Goal: Task Accomplishment & Management: Complete application form

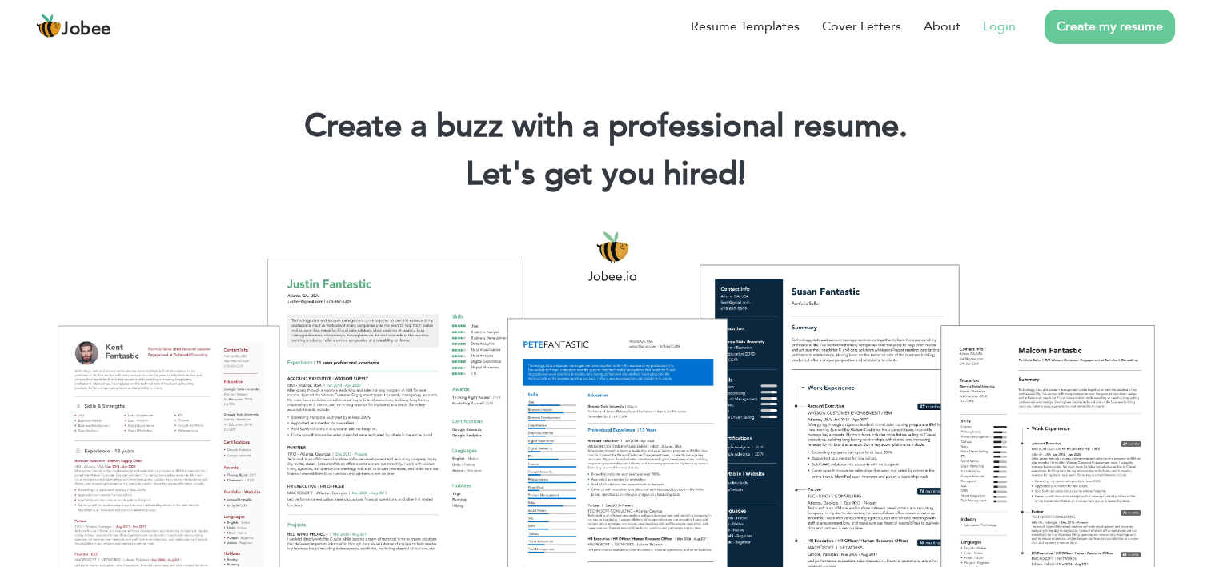
click at [993, 26] on link "Login" at bounding box center [999, 26] width 33 height 19
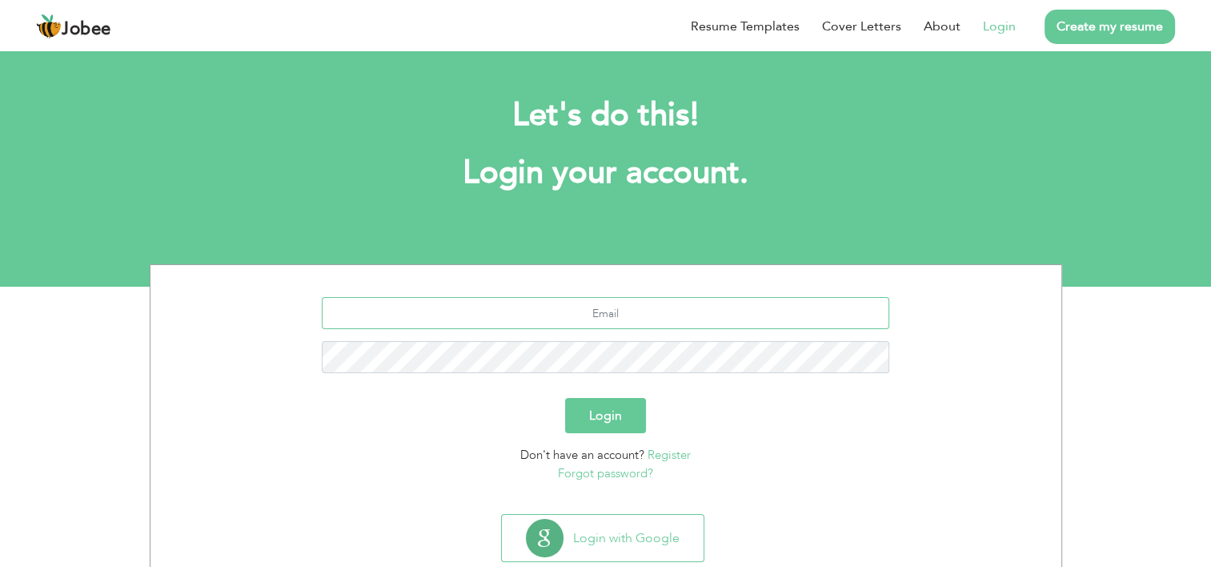
click at [623, 316] on input "text" at bounding box center [606, 313] width 568 height 32
type input "hasnatrasool007@gmail.com"
click at [635, 415] on button "Login" at bounding box center [605, 415] width 81 height 35
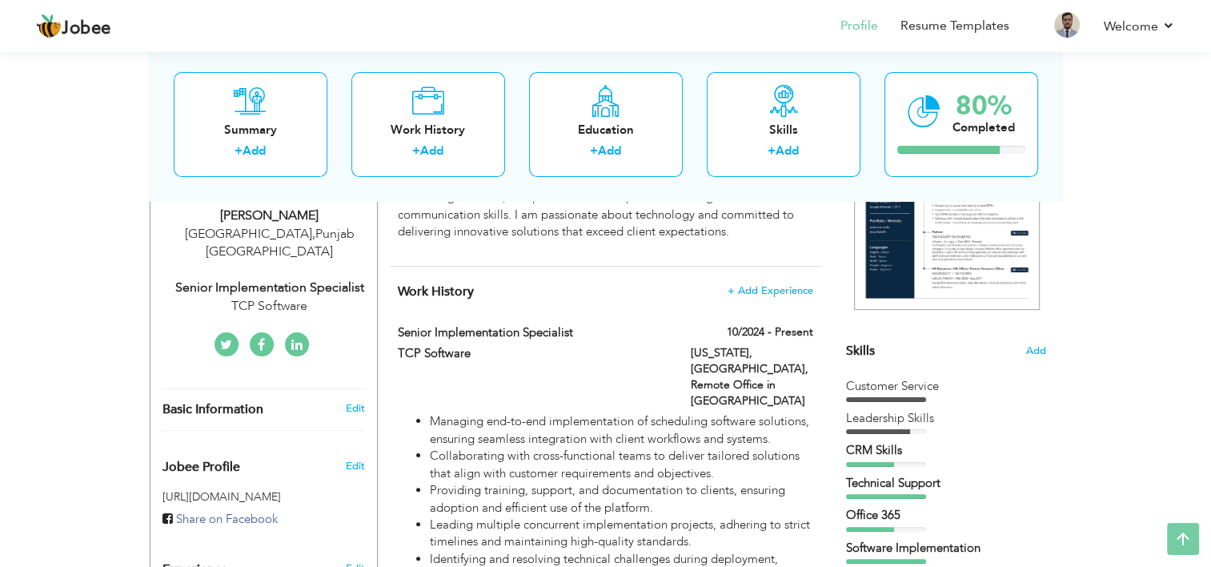
scroll to position [320, 0]
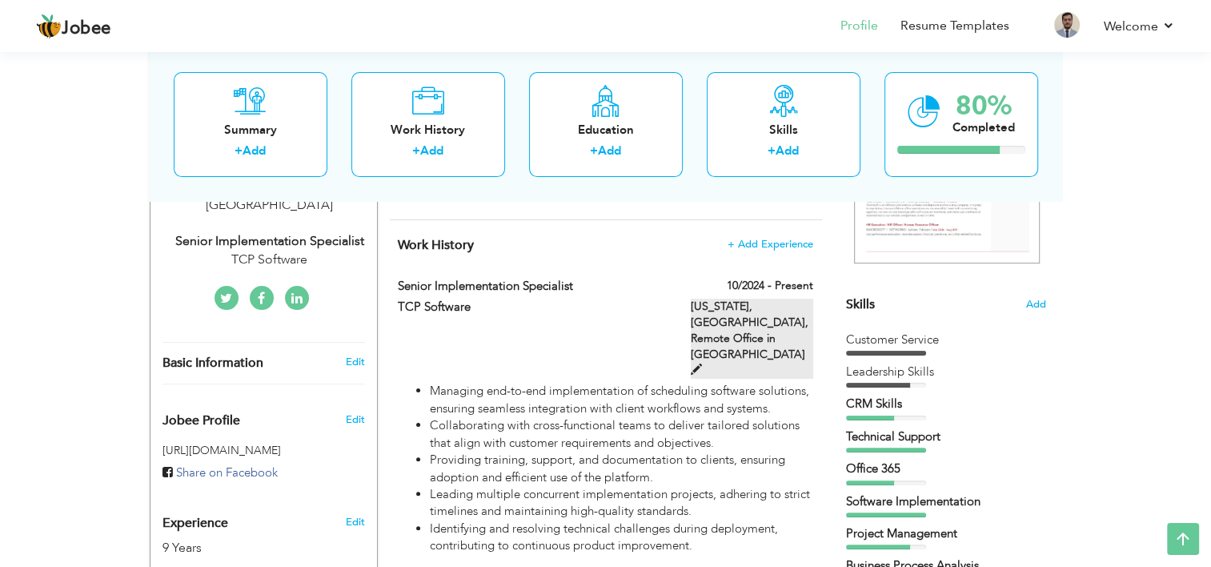
click at [746, 316] on label "Texas, USA, Remote Office in Pakistan" at bounding box center [752, 339] width 122 height 80
type input "Senior Implementation Specialist"
type input "TCP Software"
type input "10/2024"
type input "Remote Office in Pakistan"
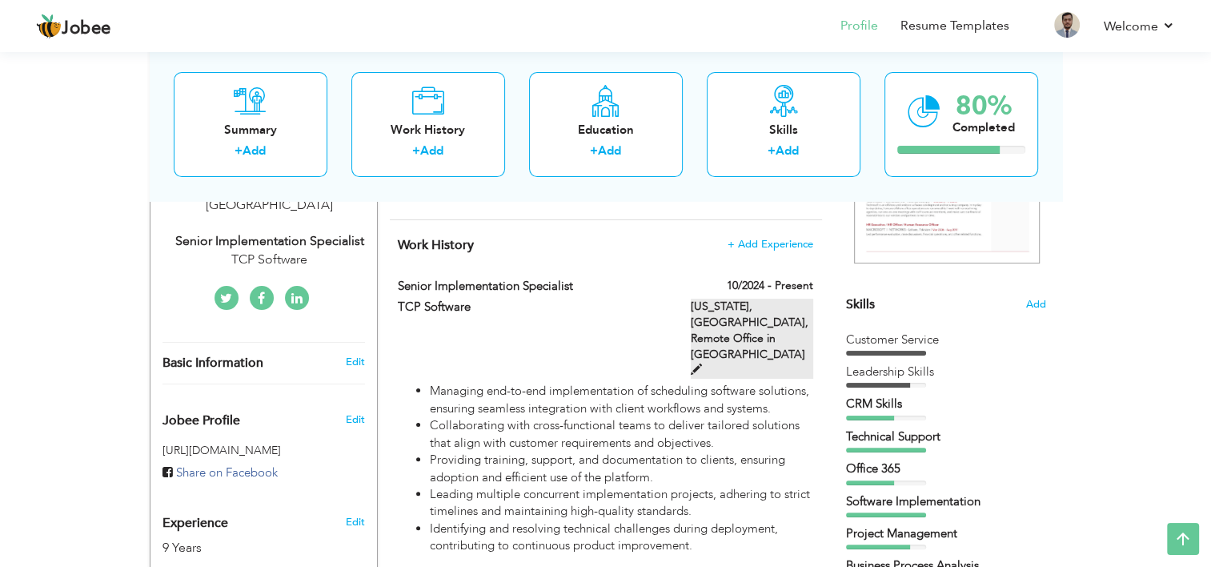
type input "Texas, USA"
checkbox input "true"
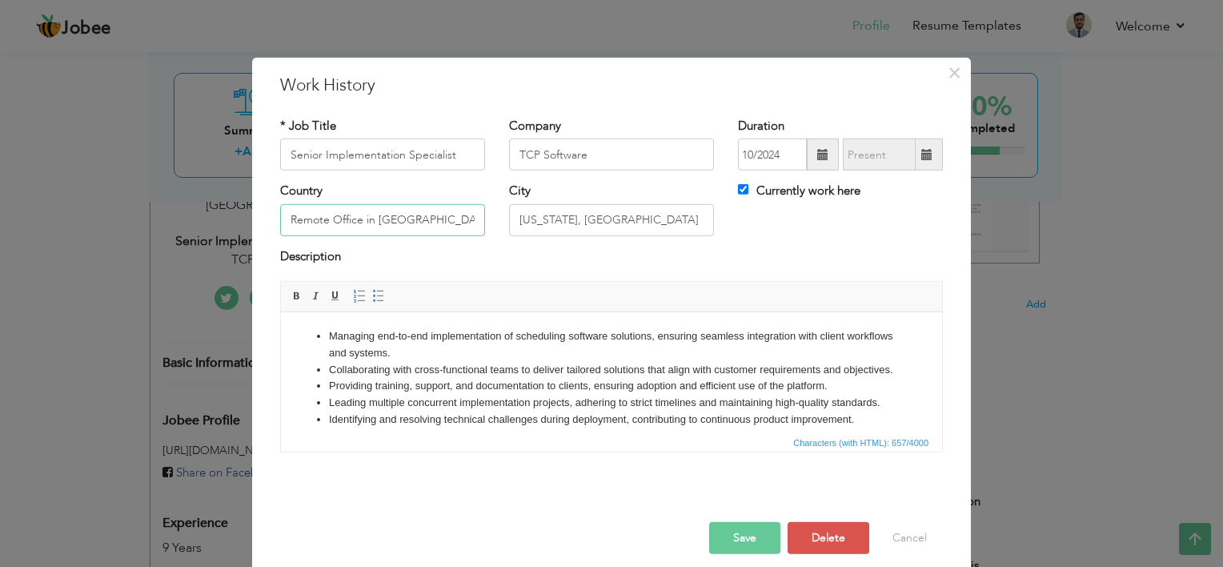
click at [437, 221] on input "Remote Office in Pakistan" at bounding box center [382, 220] width 205 height 32
type input "Pakistan"
click at [604, 216] on input "Texas, USA" at bounding box center [611, 220] width 205 height 32
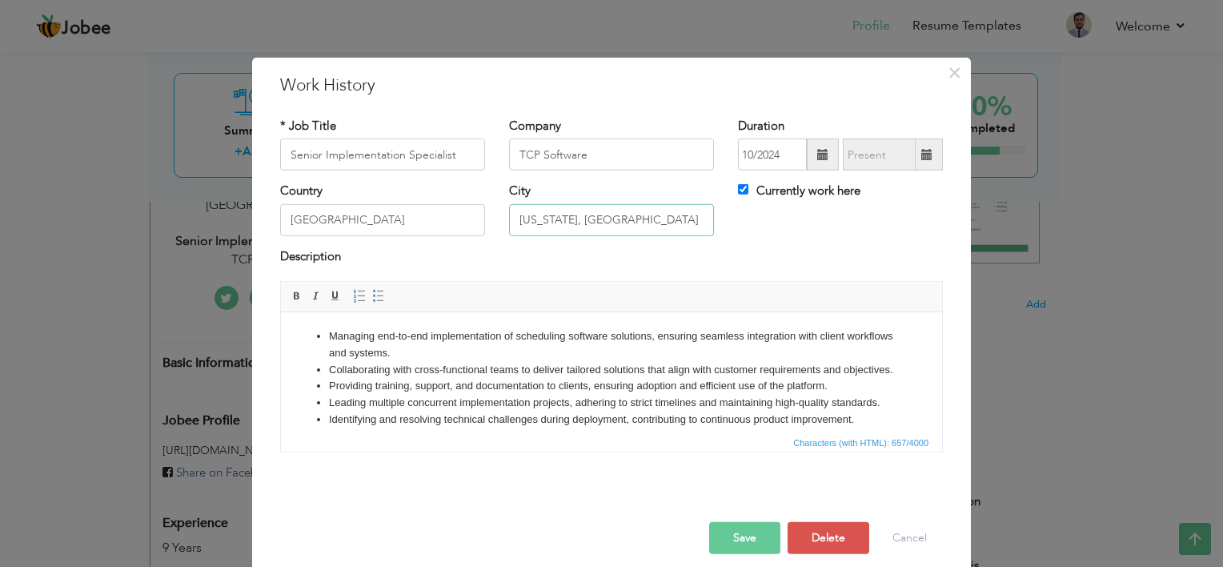
click at [604, 216] on input "Texas, USA" at bounding box center [611, 220] width 205 height 32
type input "Lahore"
click at [766, 532] on button "Save" at bounding box center [744, 538] width 71 height 32
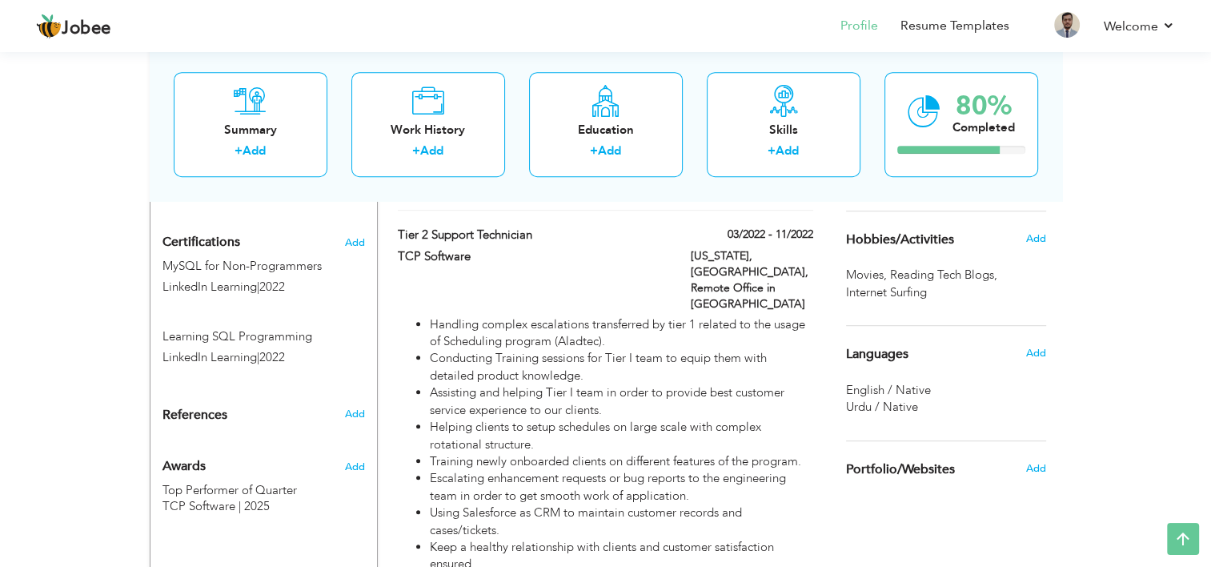
scroll to position [961, 0]
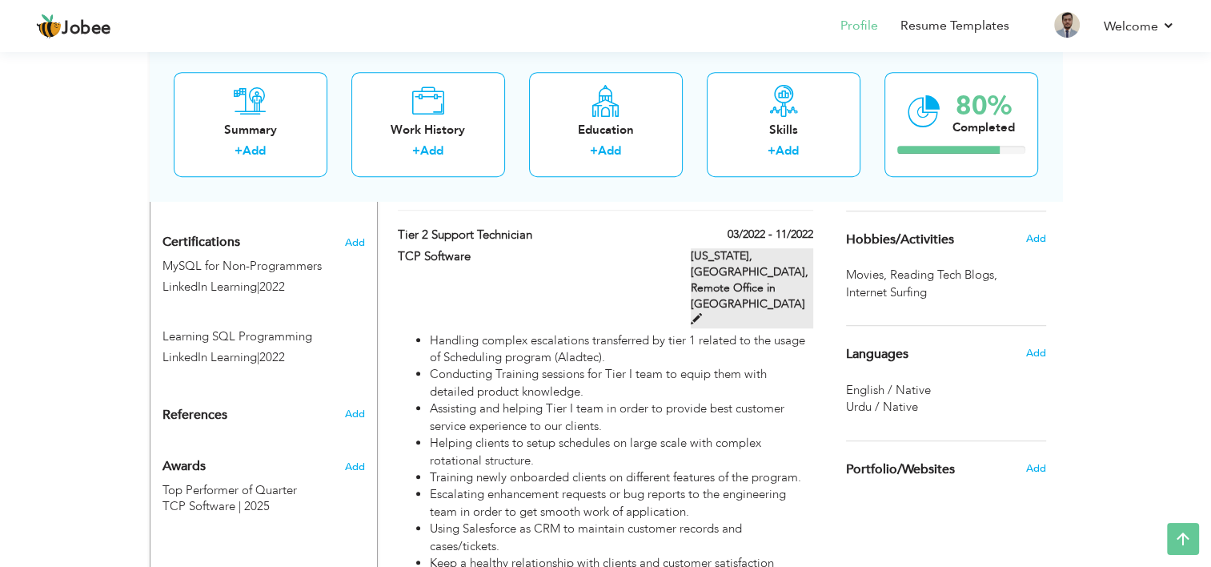
click at [750, 263] on label "Texas, USA, Remote Office in Pakistan" at bounding box center [752, 288] width 122 height 80
type input "Tier 2 Support Technician"
type input "03/2022"
type input "11/2022"
type input "Remote Office in Pakistan"
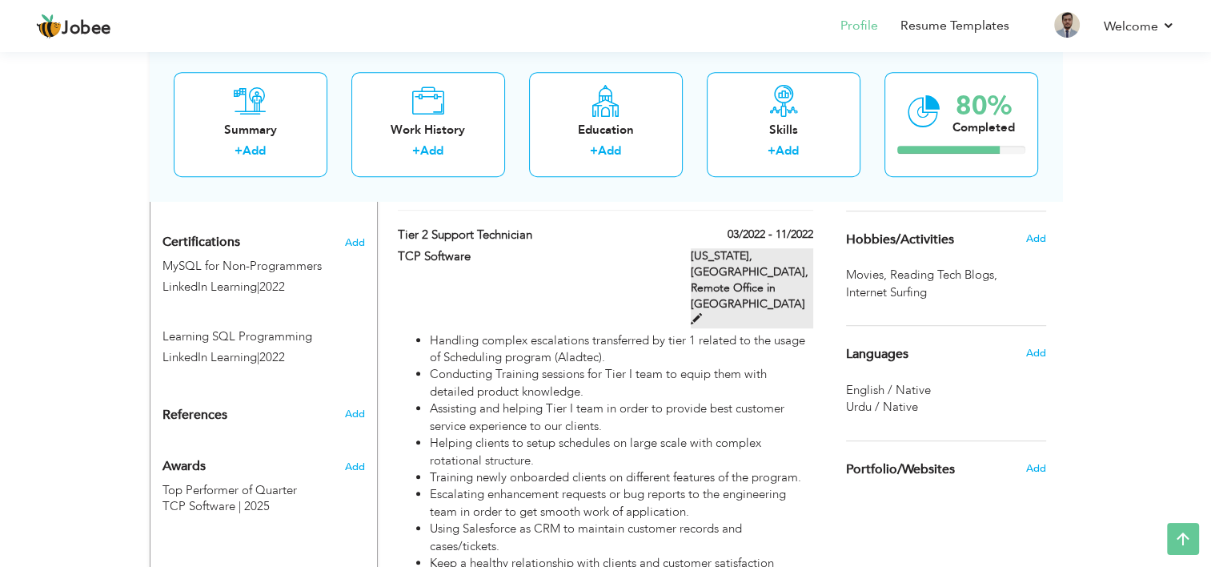
type input "Texas, USA"
checkbox input "false"
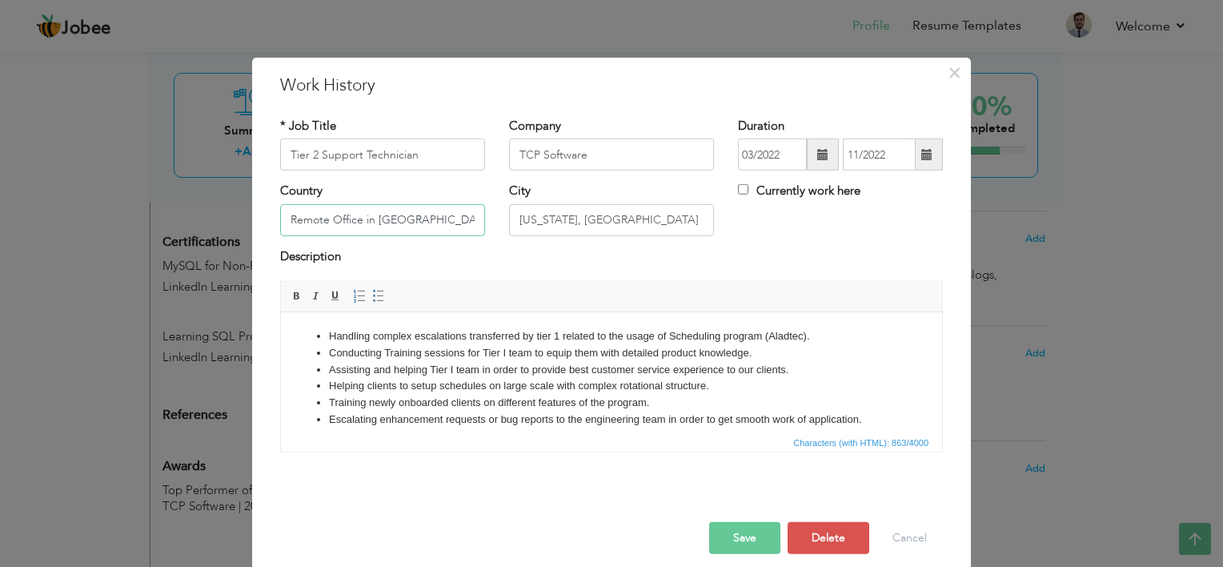
click at [435, 215] on input "Remote Office in Pakistan" at bounding box center [382, 220] width 205 height 32
type input "Pakistan"
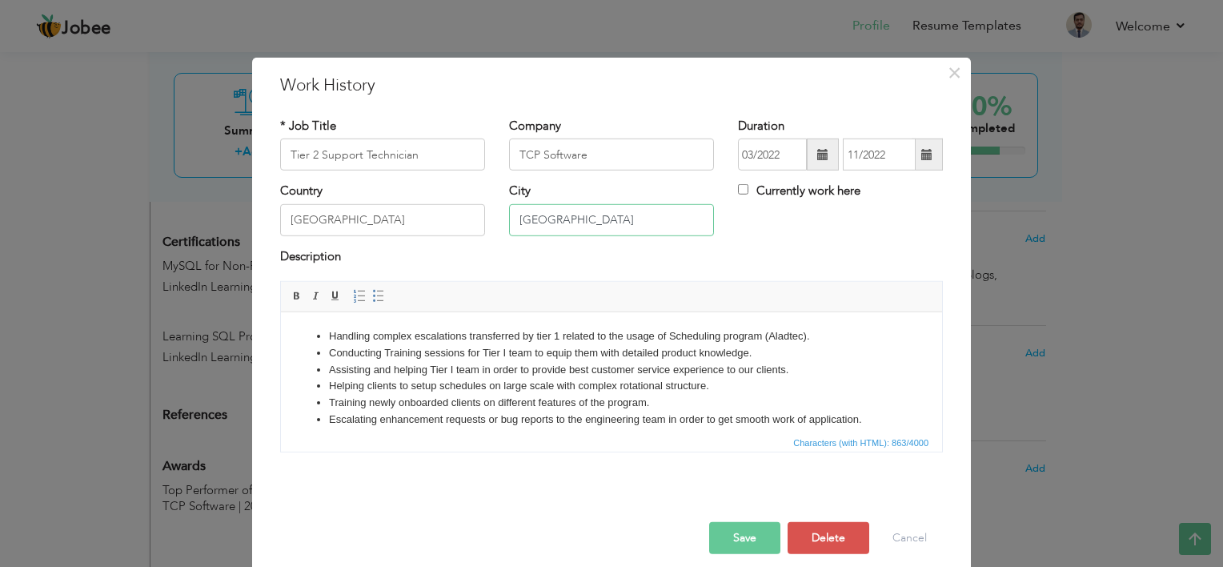
type input "Lahore"
click at [725, 544] on button "Save" at bounding box center [744, 538] width 71 height 32
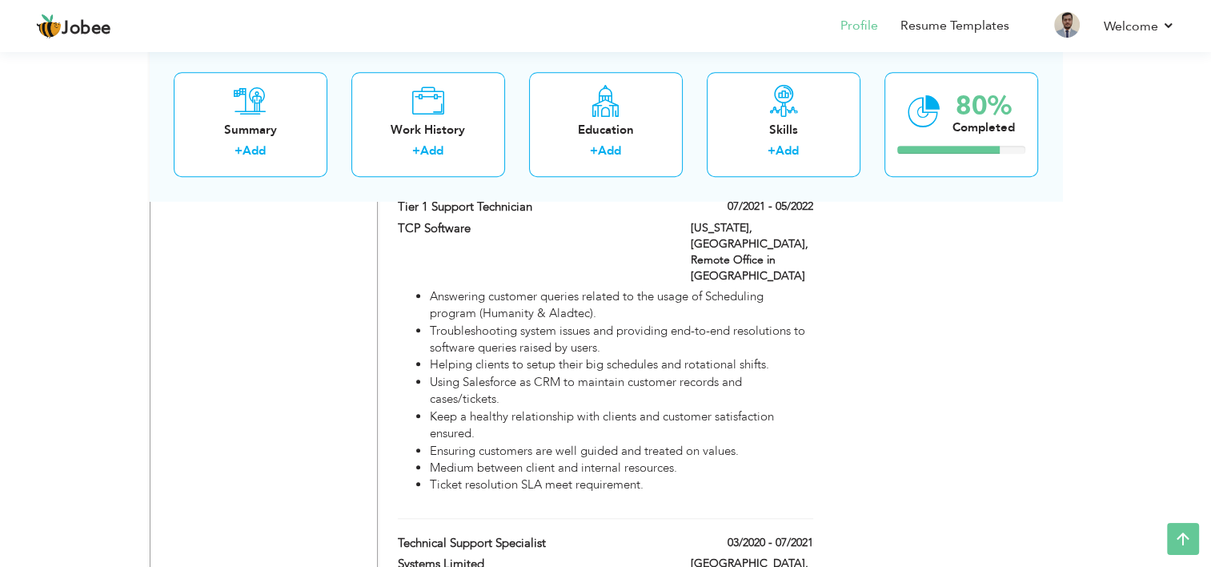
scroll to position [1281, 0]
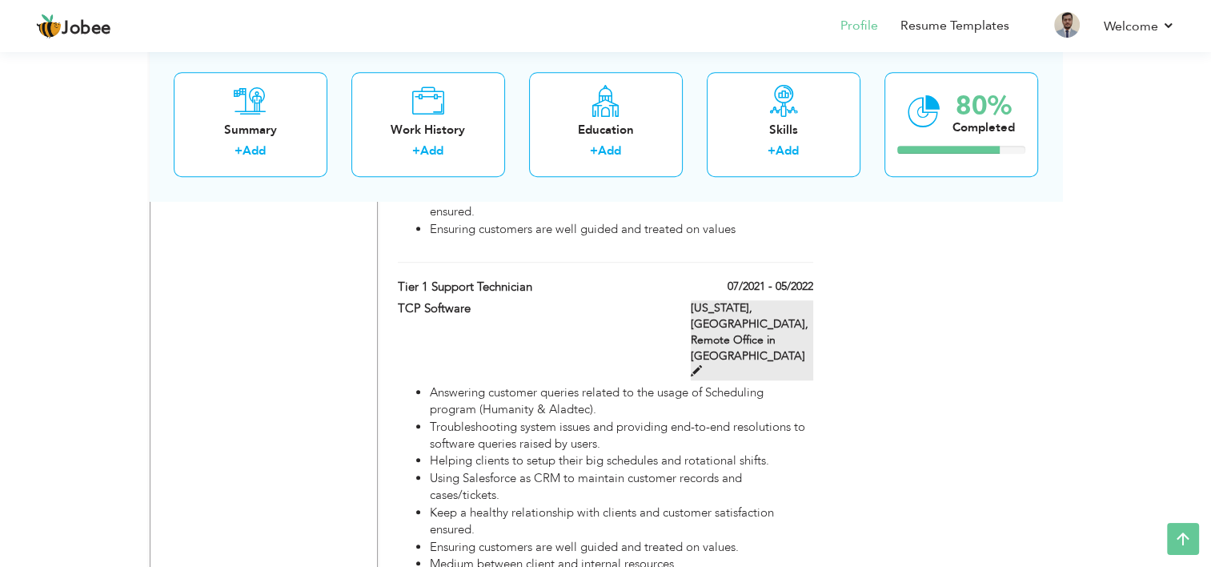
click at [762, 306] on label "Texas, USA, Remote Office in Pakistan" at bounding box center [752, 340] width 122 height 80
type input "Tier 1 Support Technician"
type input "07/2021"
type input "05/2022"
type input "Remote Office in Pakistan"
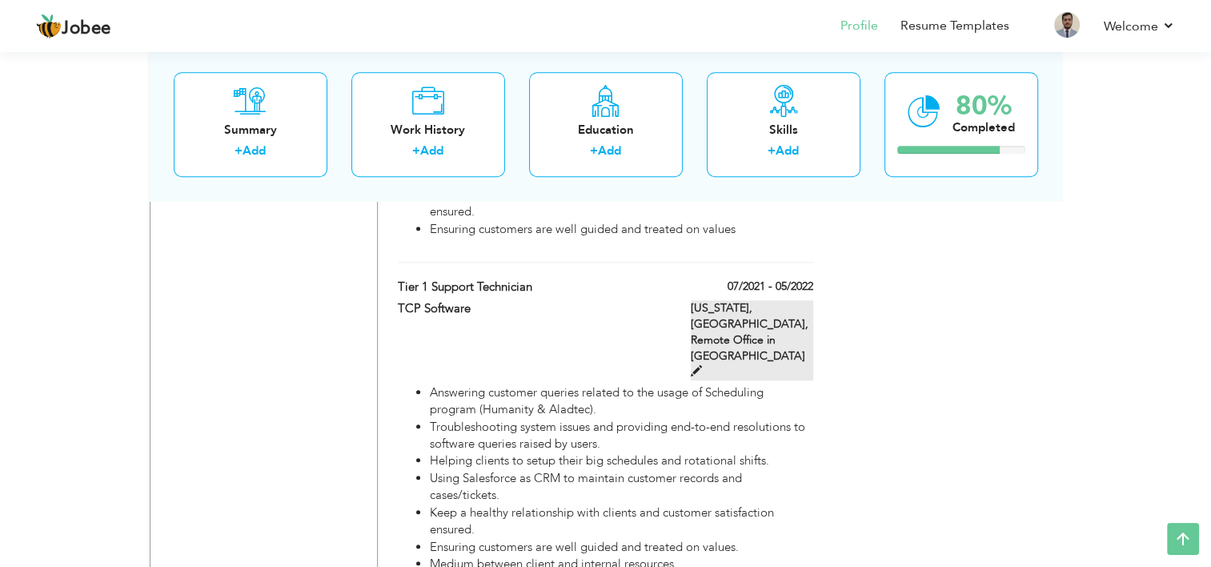
type input "Texas, USA"
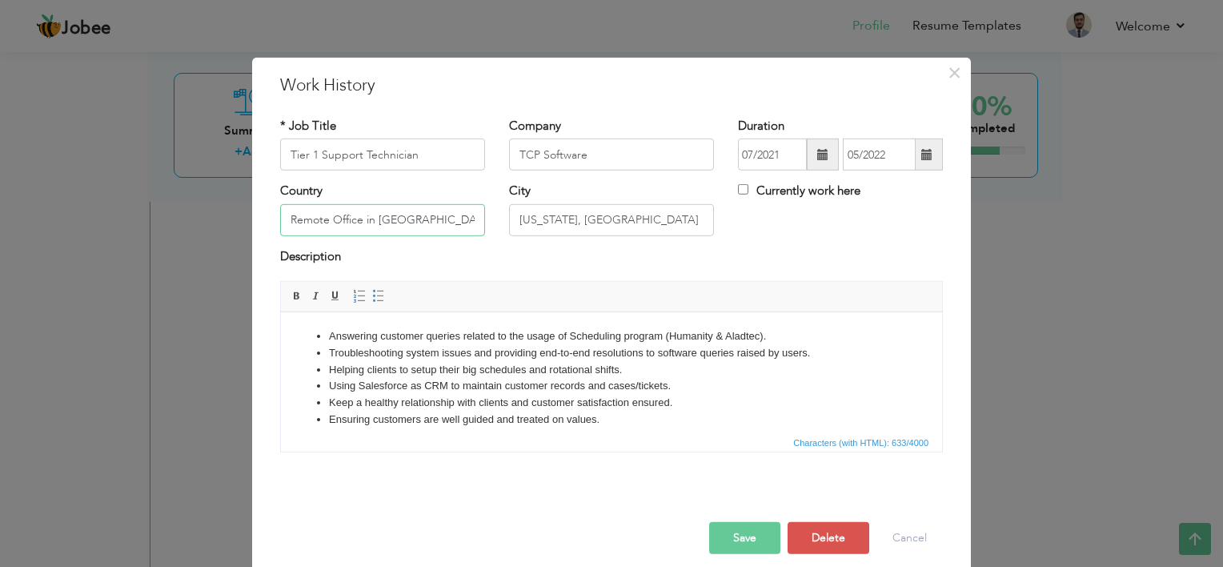
click at [425, 223] on input "Remote Office in Pakistan" at bounding box center [382, 220] width 205 height 32
type input "Pakistan"
type input "Lahore"
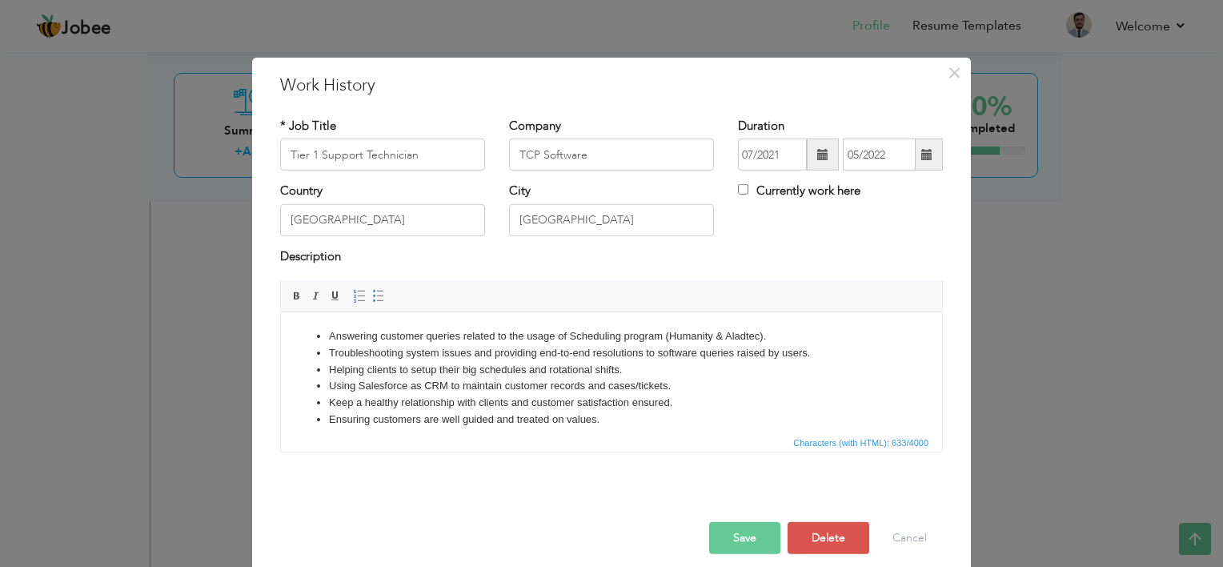
click at [730, 543] on button "Save" at bounding box center [744, 538] width 71 height 32
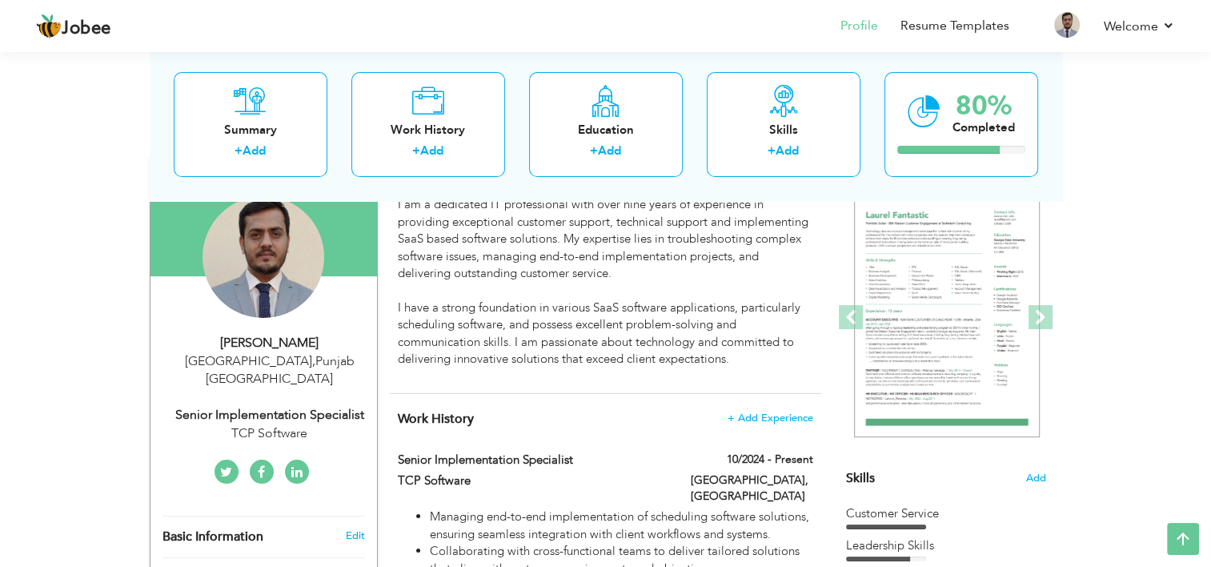
scroll to position [66, 0]
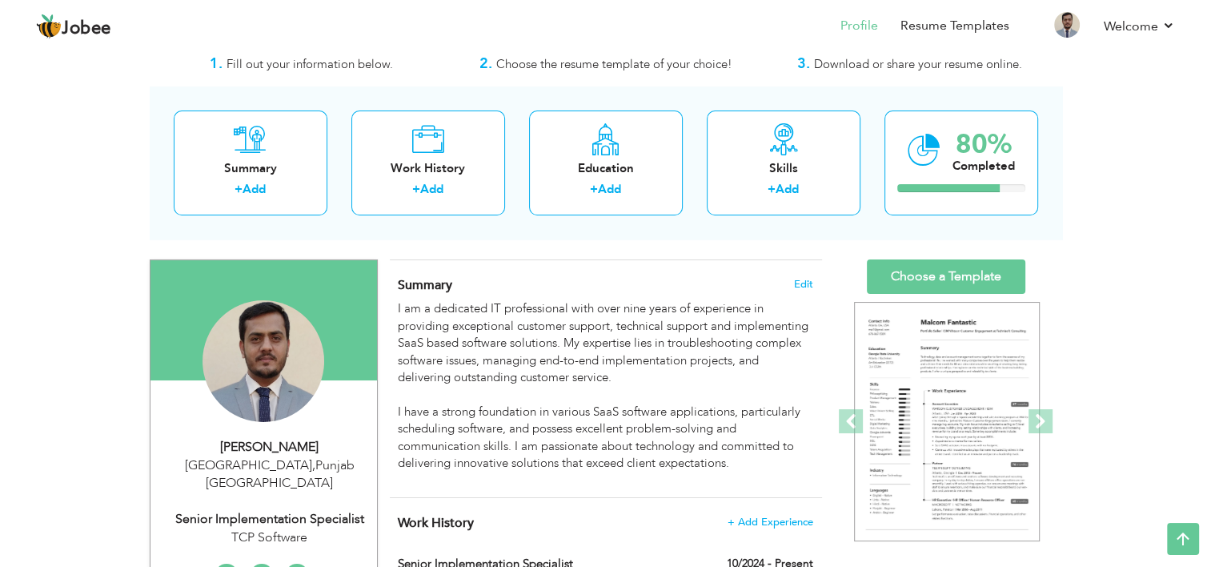
scroll to position [0, 0]
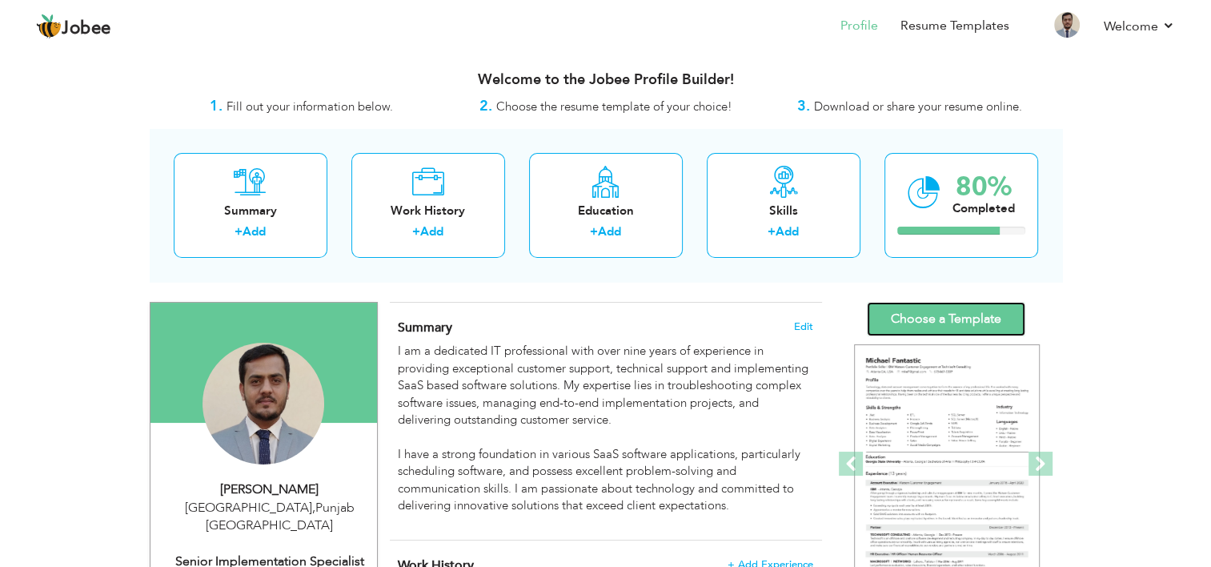
click at [955, 320] on link "Choose a Template" at bounding box center [946, 319] width 158 height 34
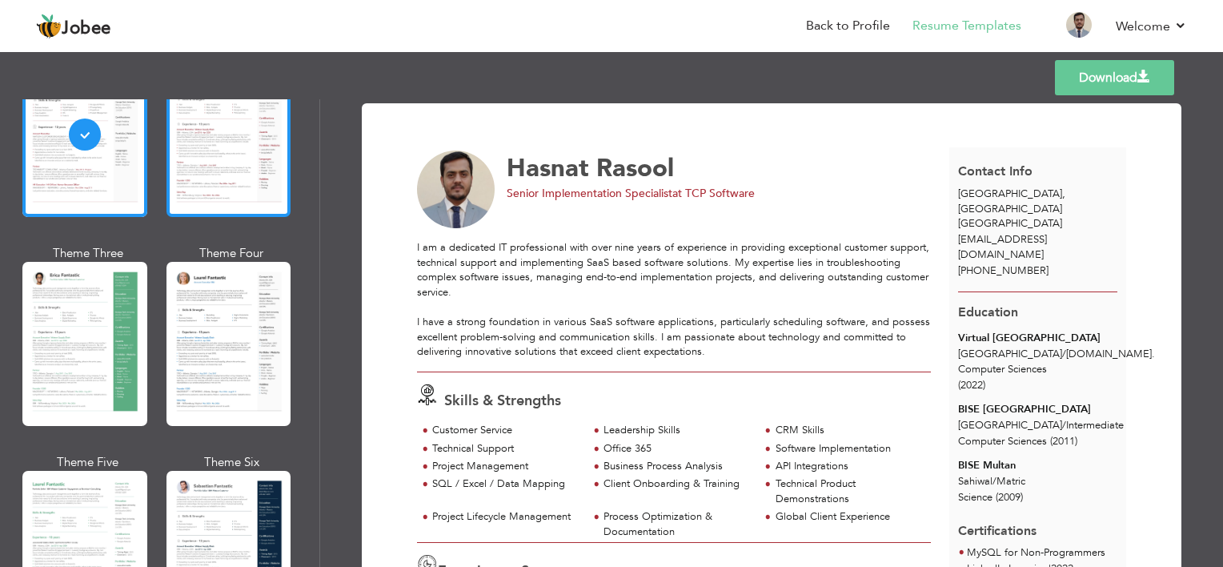
scroll to position [240, 0]
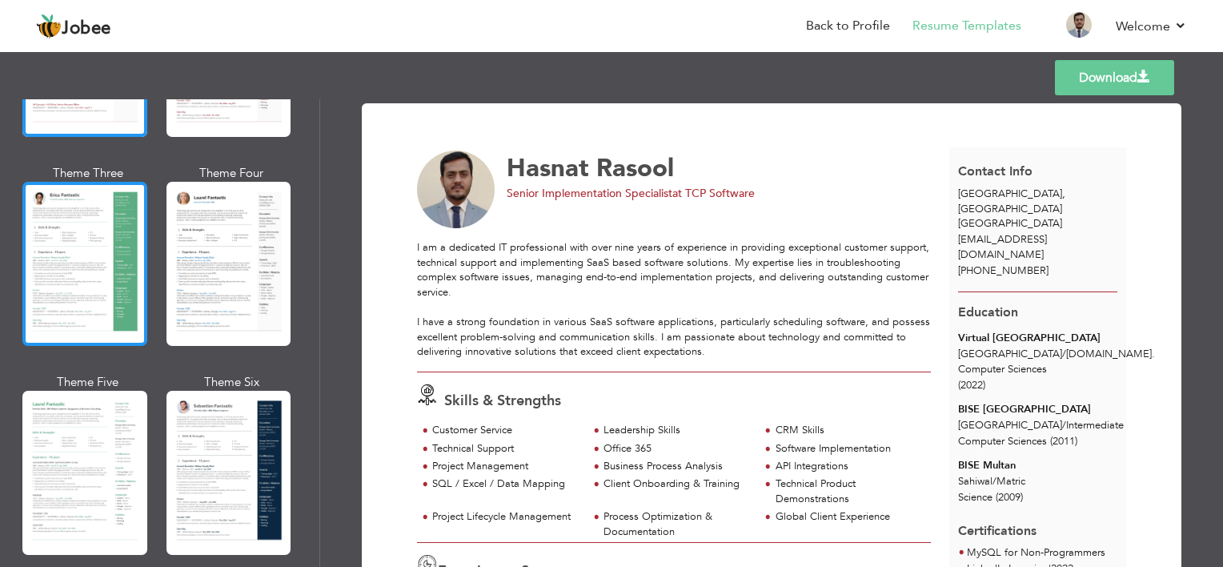
click at [62, 248] on div at bounding box center [84, 264] width 125 height 164
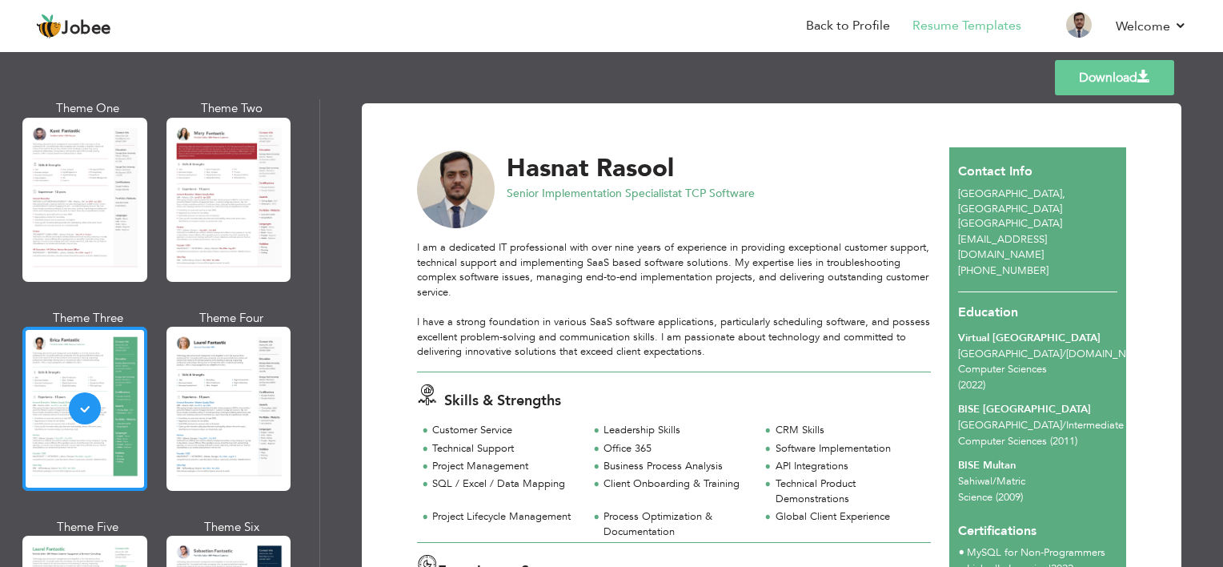
scroll to position [0, 0]
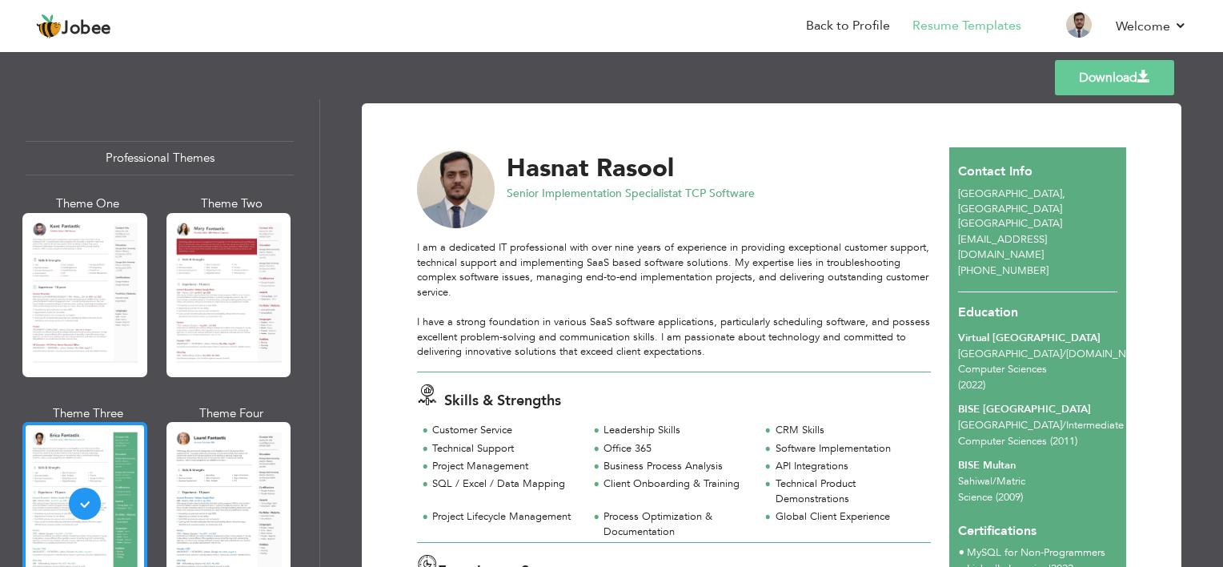
click at [64, 249] on div at bounding box center [84, 295] width 125 height 164
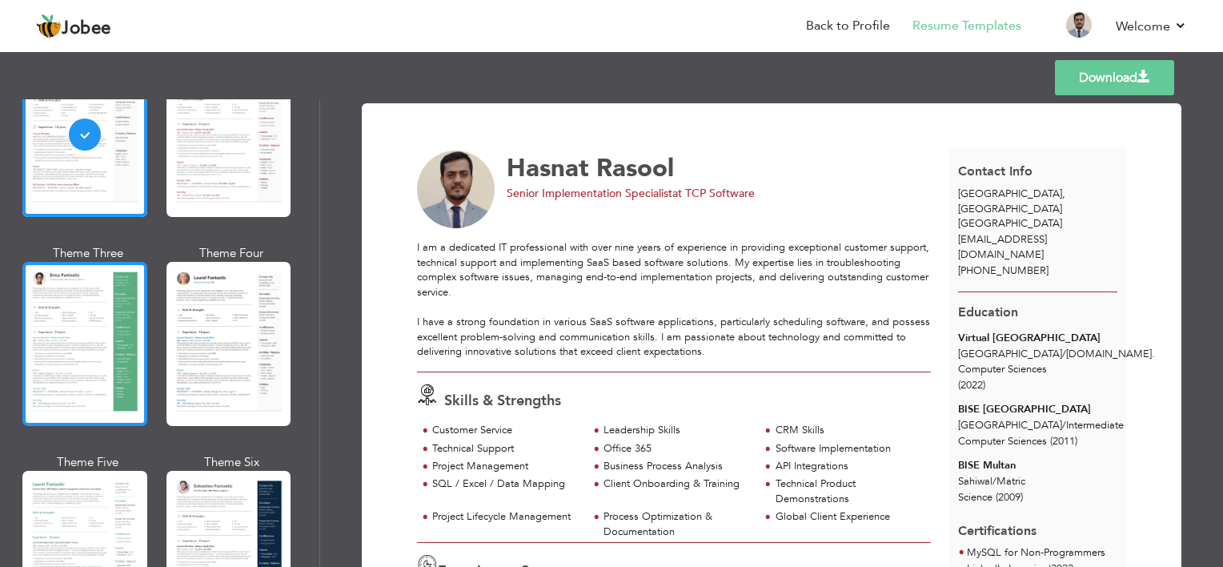
scroll to position [240, 0]
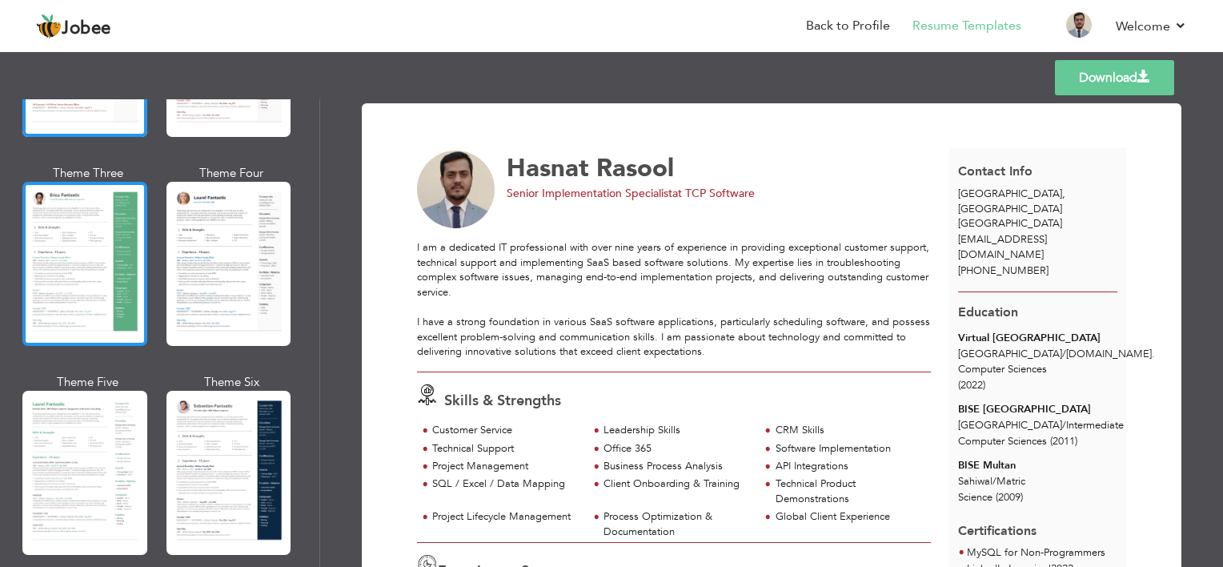
click at [58, 272] on div at bounding box center [84, 264] width 125 height 164
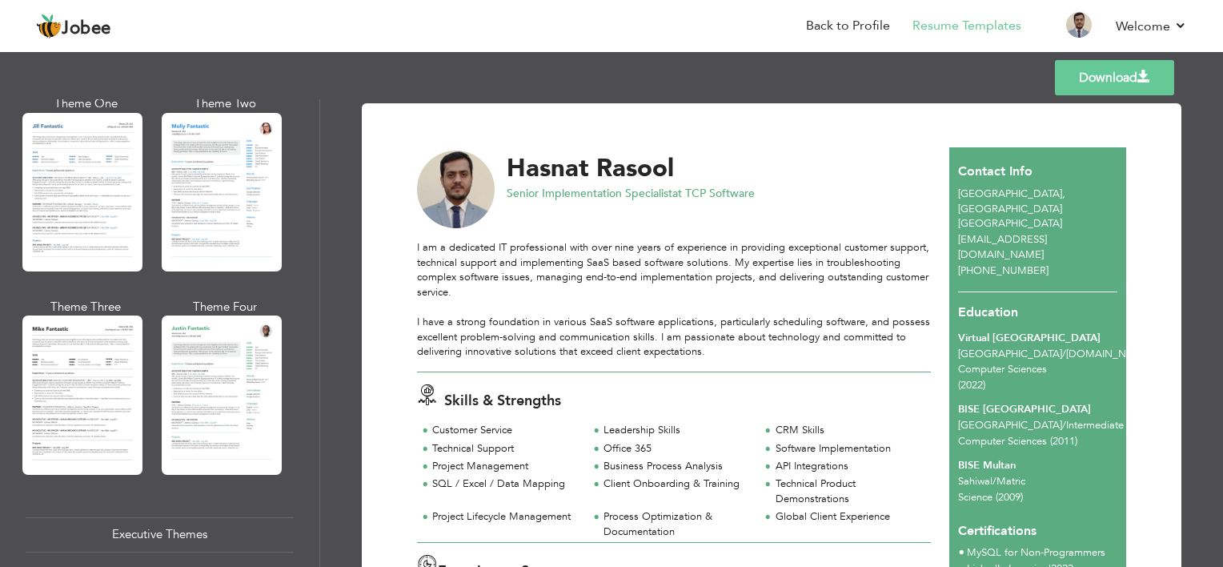
scroll to position [800, 0]
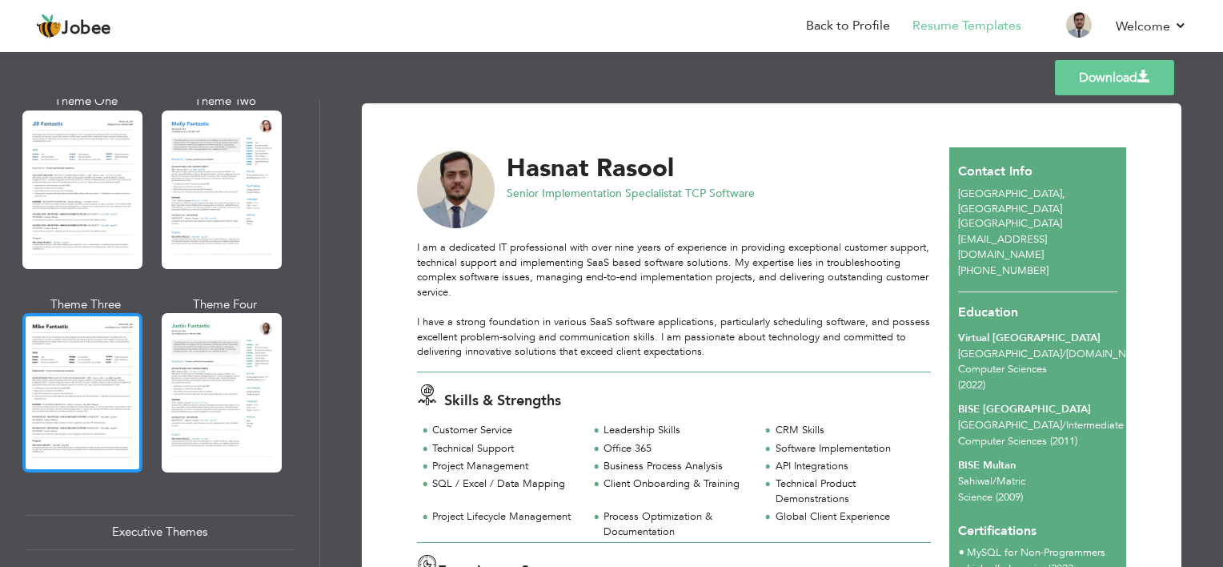
click at [62, 339] on div at bounding box center [82, 392] width 120 height 158
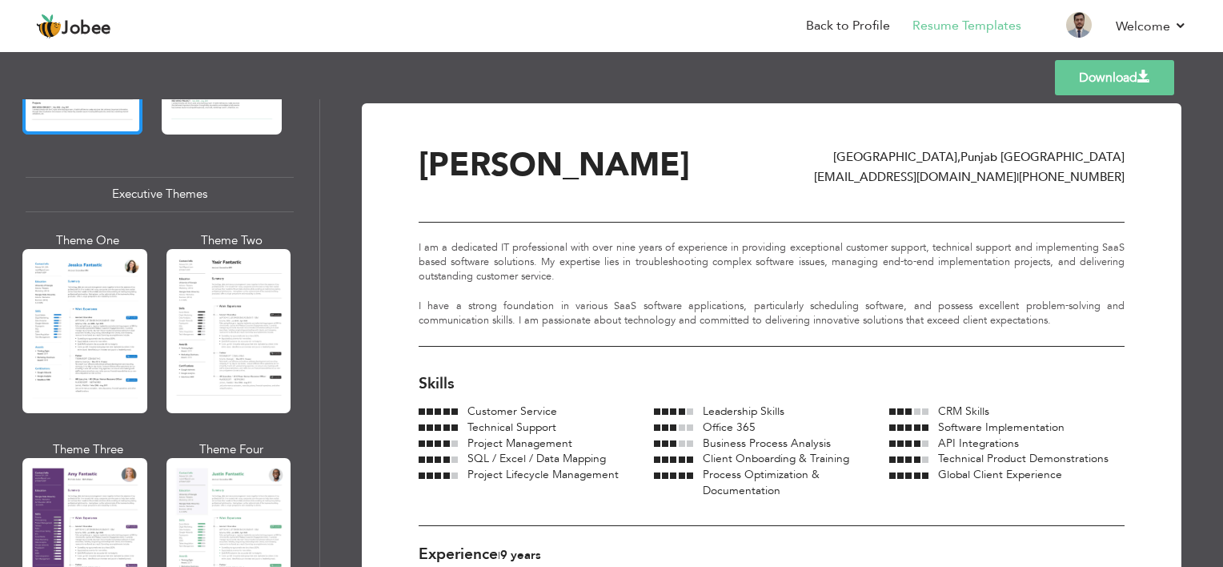
scroll to position [1201, 0]
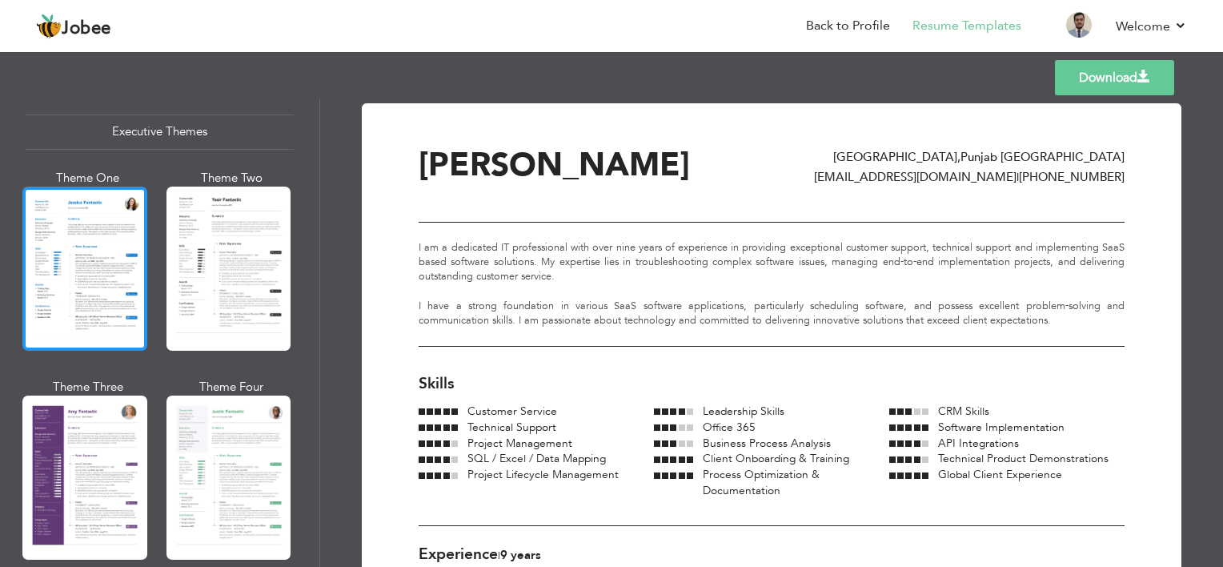
click at [60, 282] on div at bounding box center [84, 269] width 125 height 164
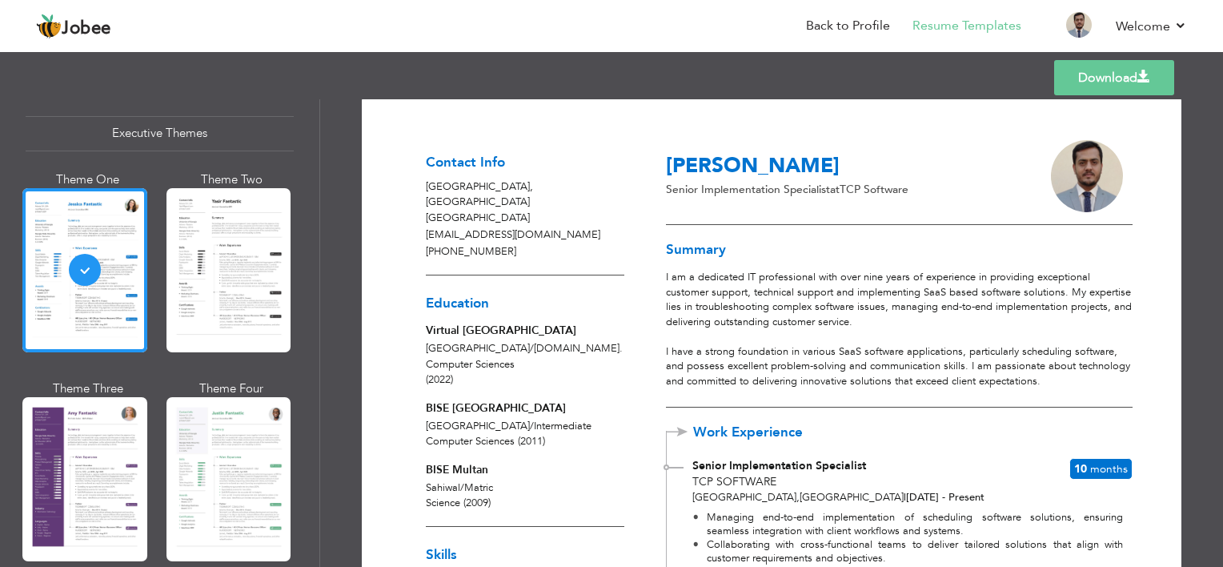
scroll to position [0, 0]
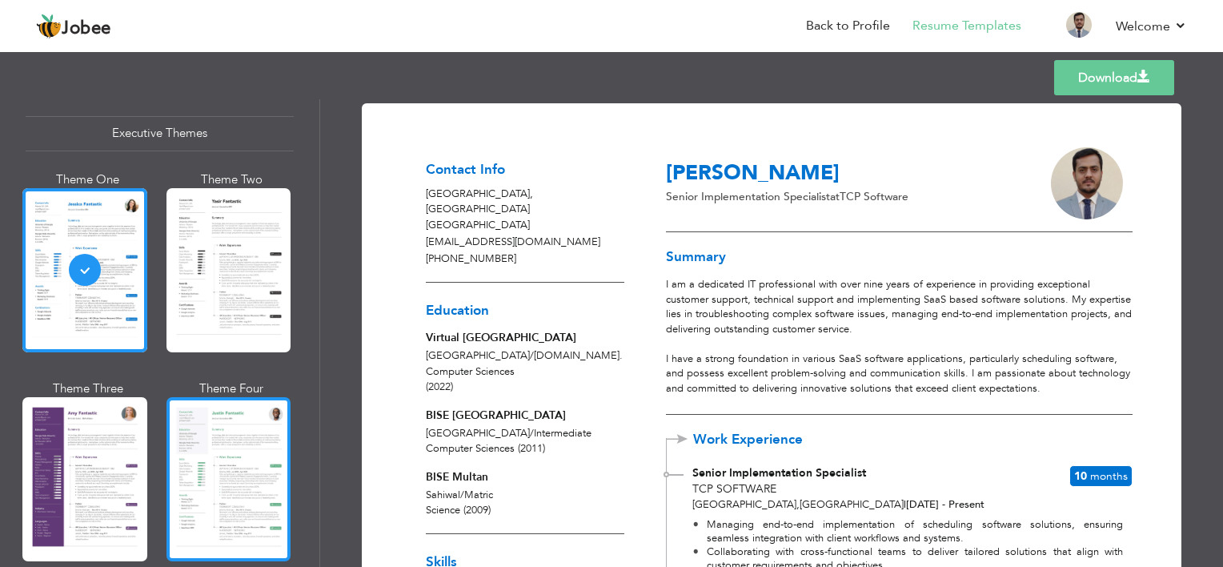
click at [215, 445] on div at bounding box center [229, 479] width 125 height 164
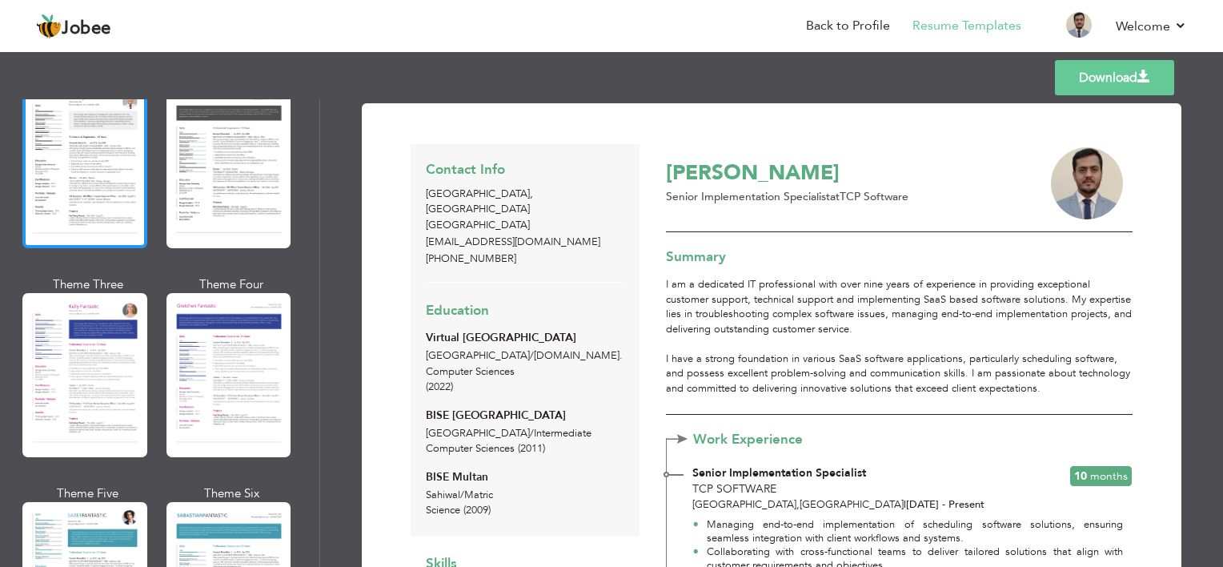
scroll to position [2081, 0]
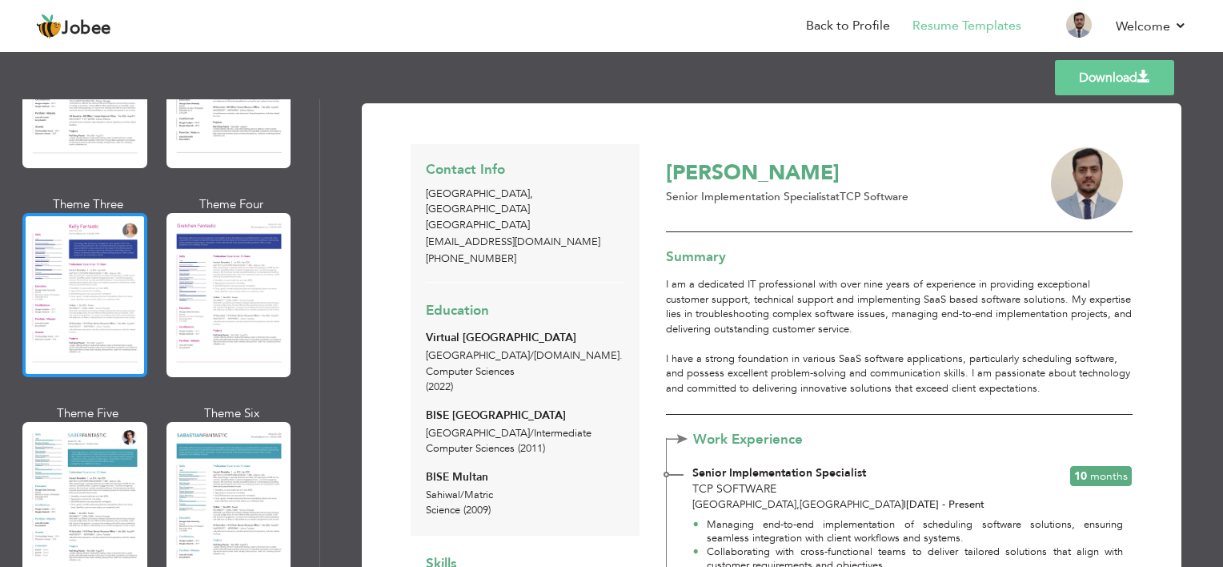
click at [45, 283] on div at bounding box center [84, 295] width 125 height 164
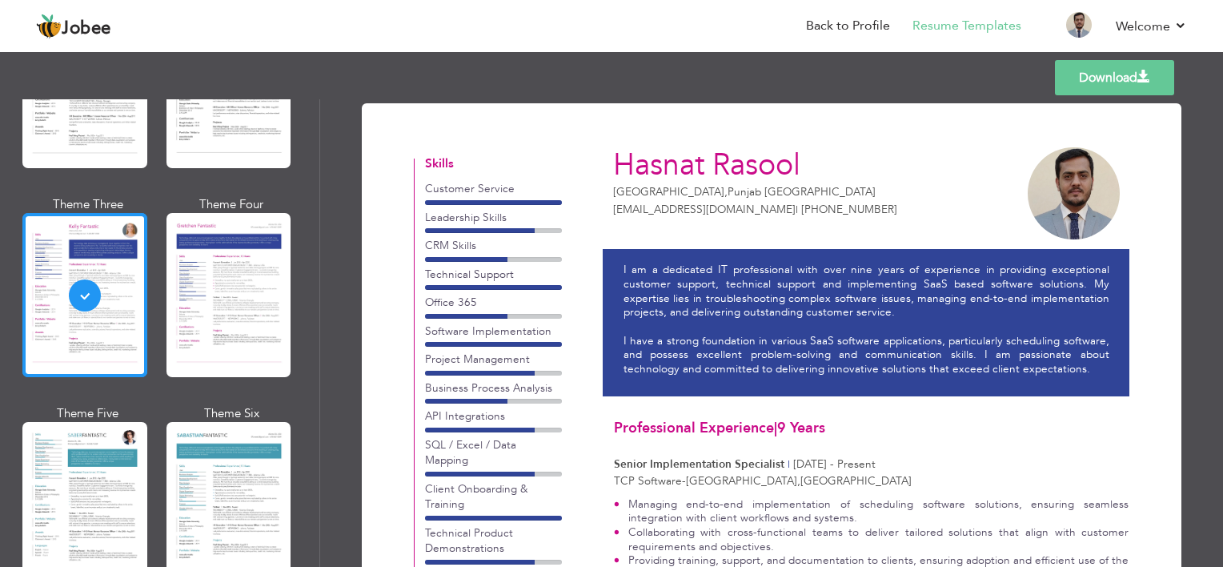
scroll to position [2161, 0]
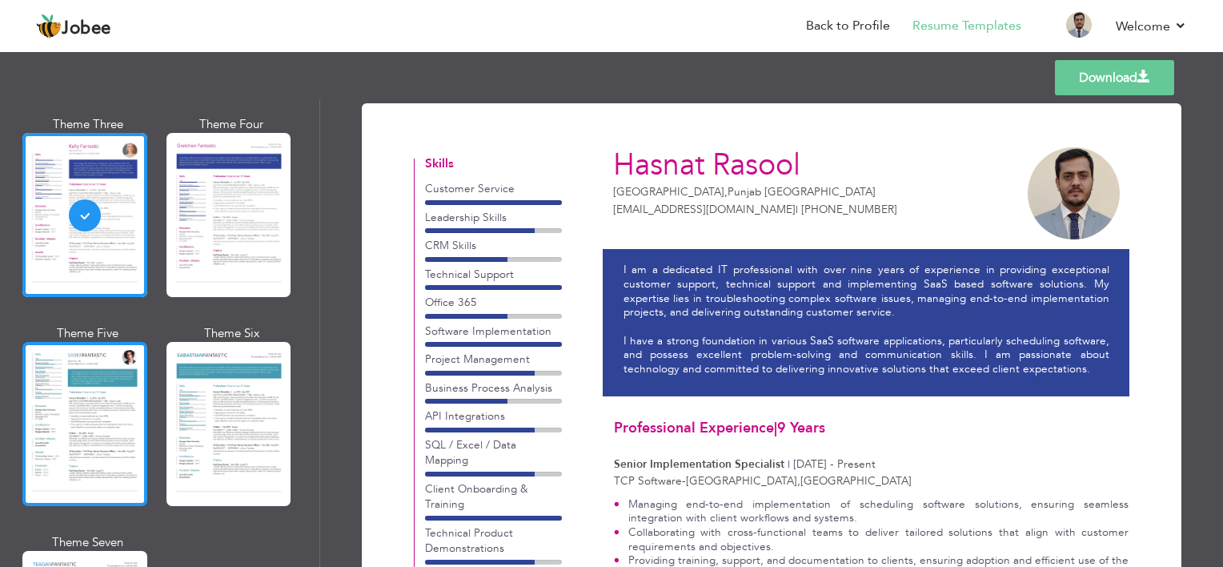
click at [61, 365] on div at bounding box center [84, 424] width 125 height 164
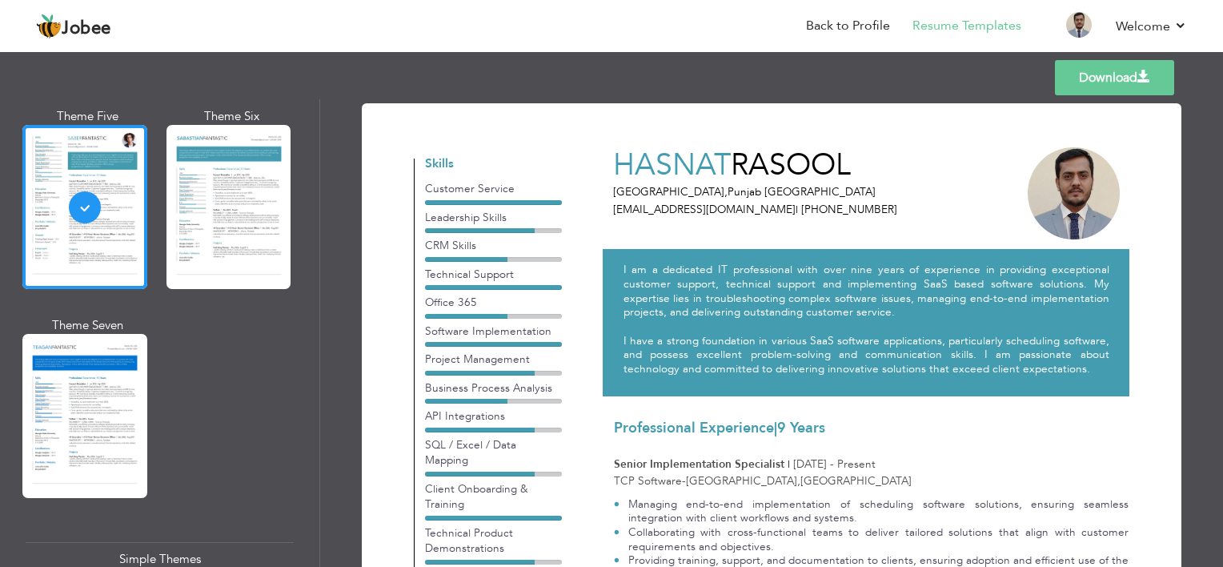
scroll to position [2401, 0]
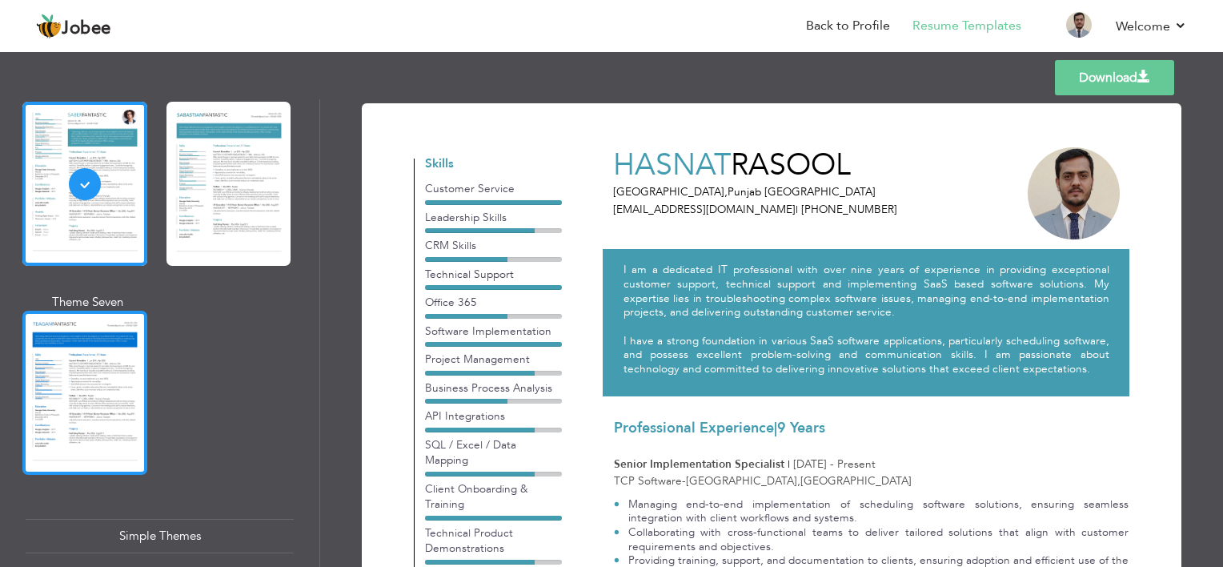
click at [66, 347] on div at bounding box center [84, 393] width 125 height 164
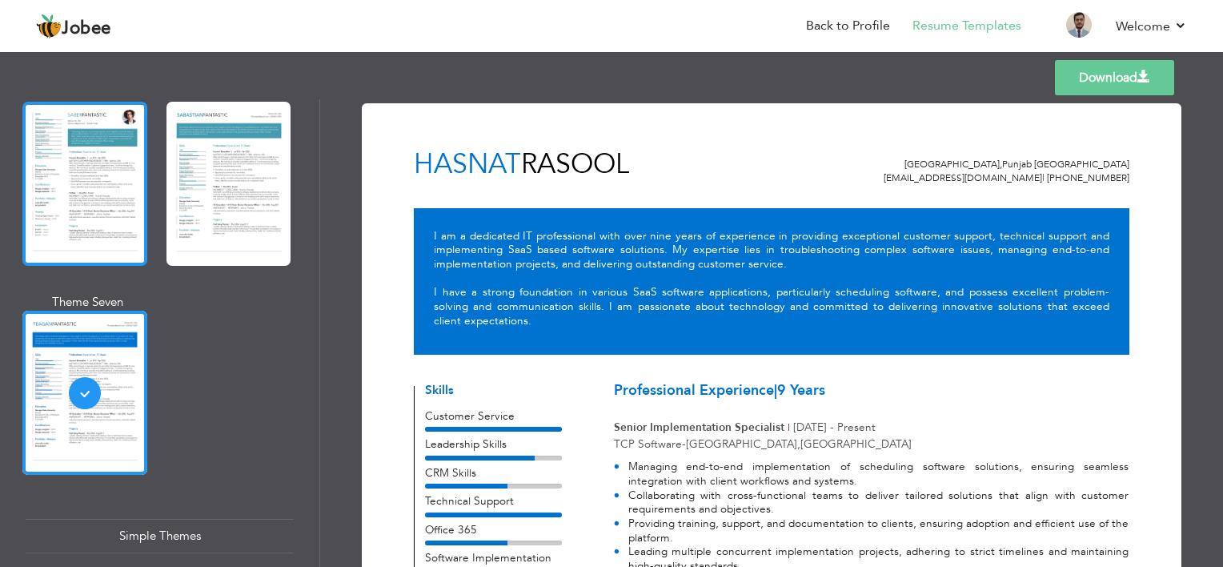
click at [114, 179] on div at bounding box center [84, 184] width 125 height 164
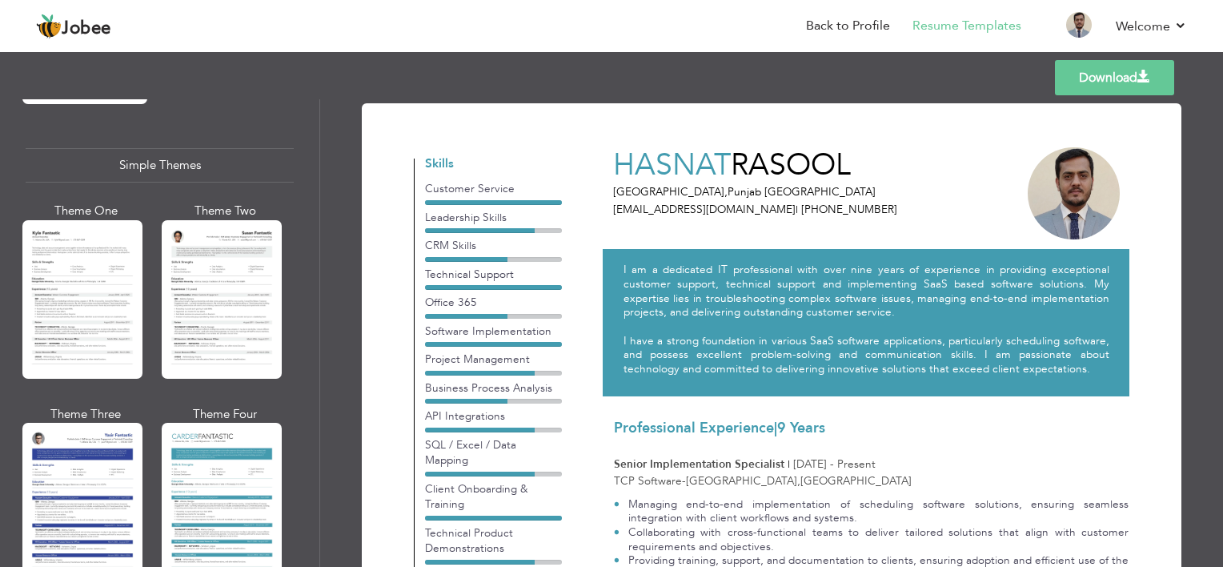
scroll to position [2799, 0]
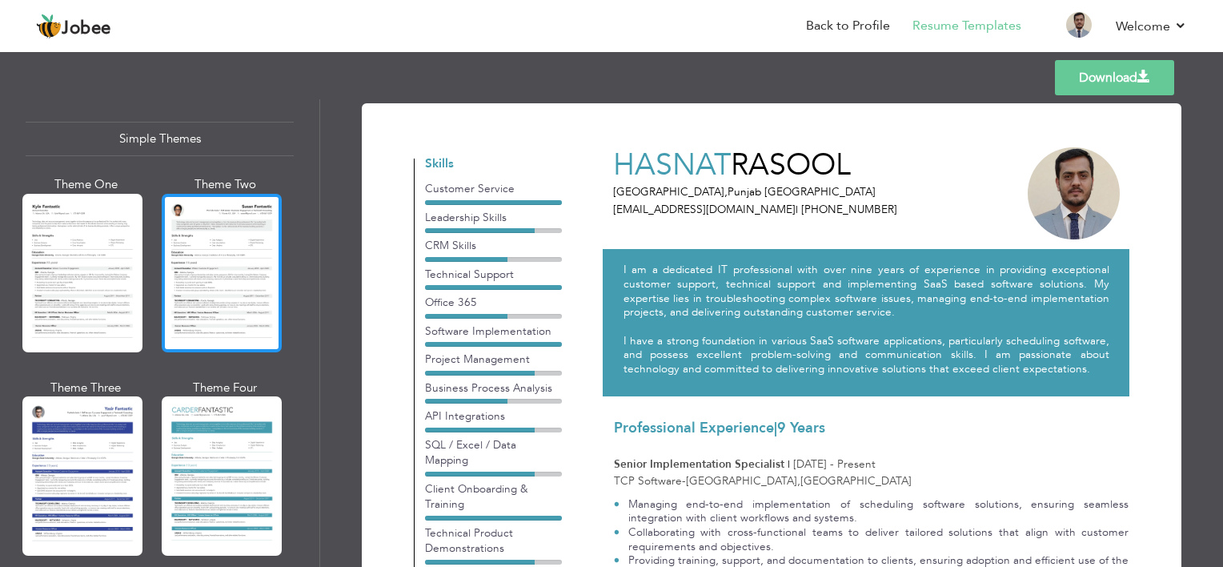
click at [203, 246] on div at bounding box center [222, 273] width 120 height 158
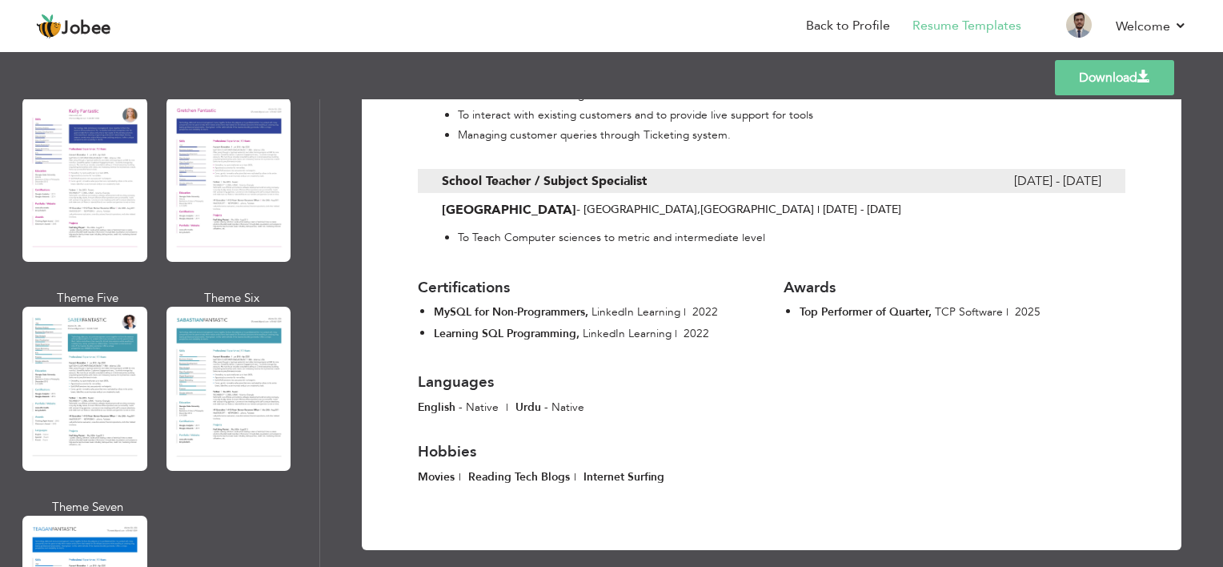
scroll to position [2158, 0]
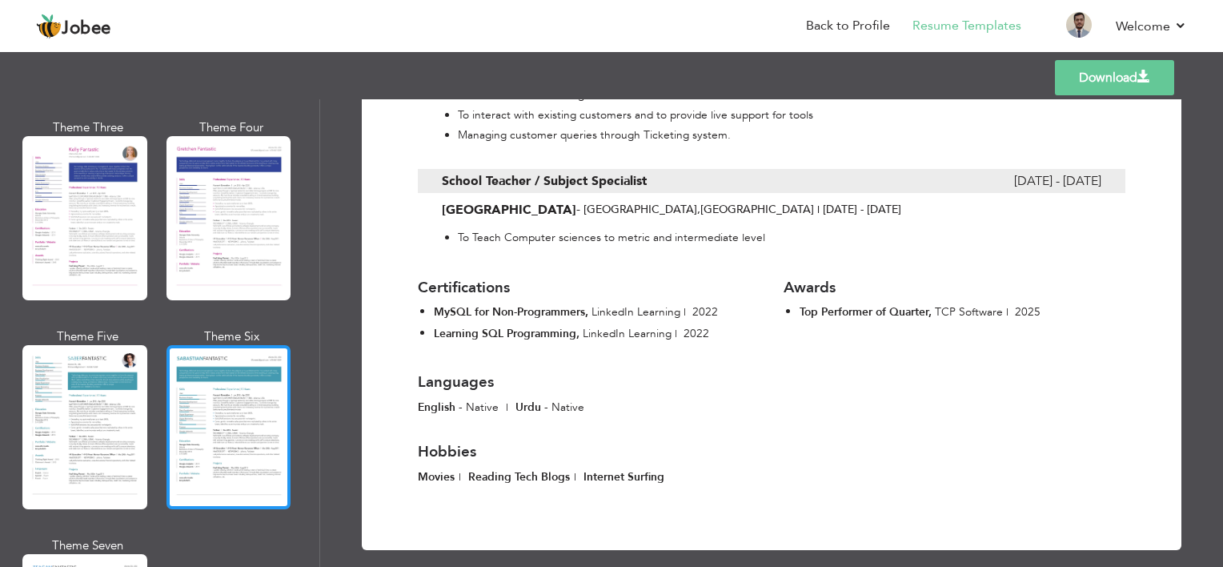
click at [279, 390] on div at bounding box center [229, 427] width 125 height 164
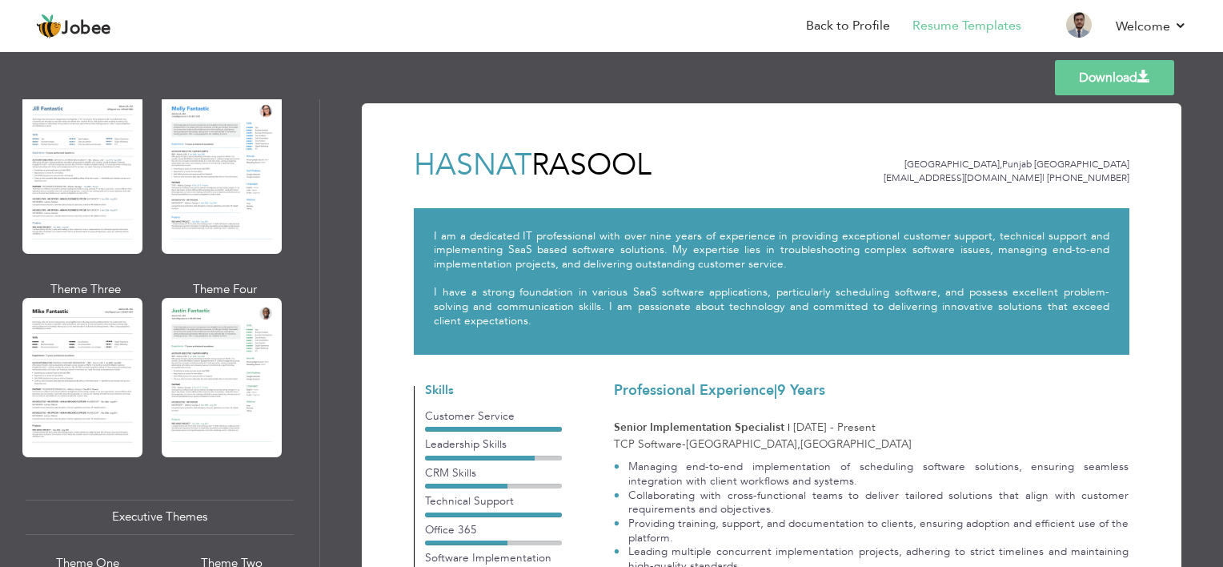
scroll to position [797, 0]
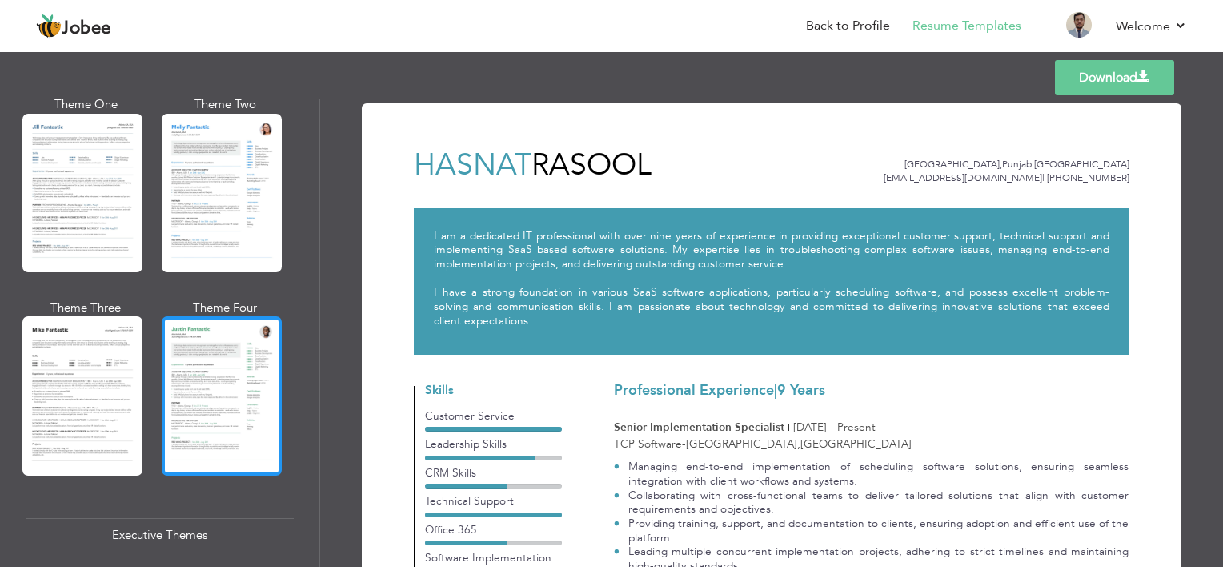
click at [233, 385] on div at bounding box center [222, 395] width 120 height 158
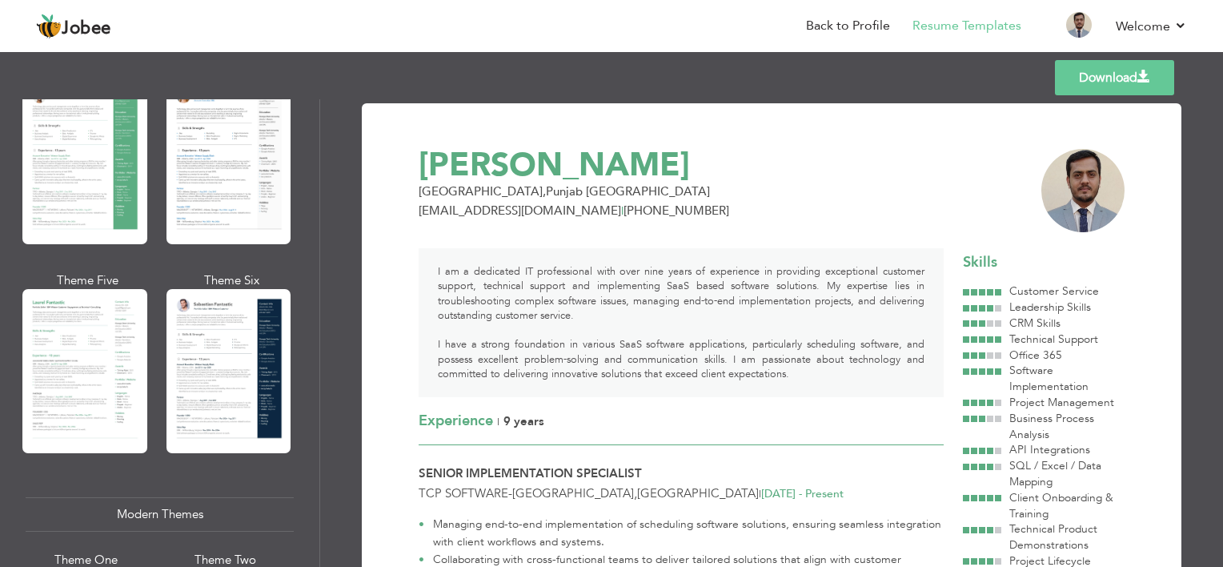
scroll to position [317, 0]
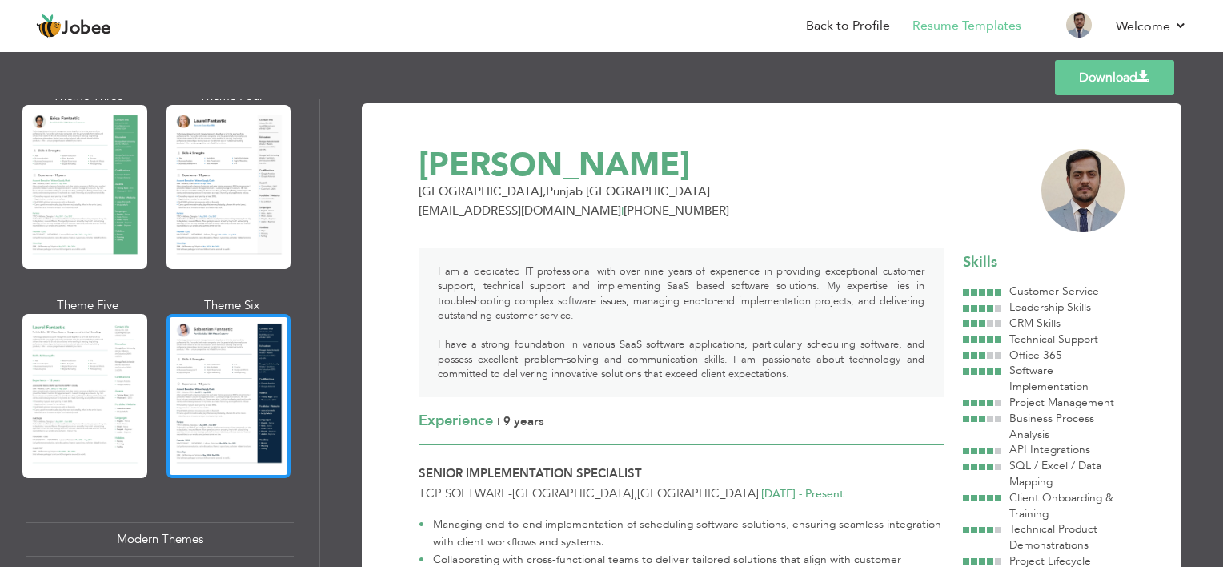
click at [203, 373] on div at bounding box center [229, 396] width 125 height 164
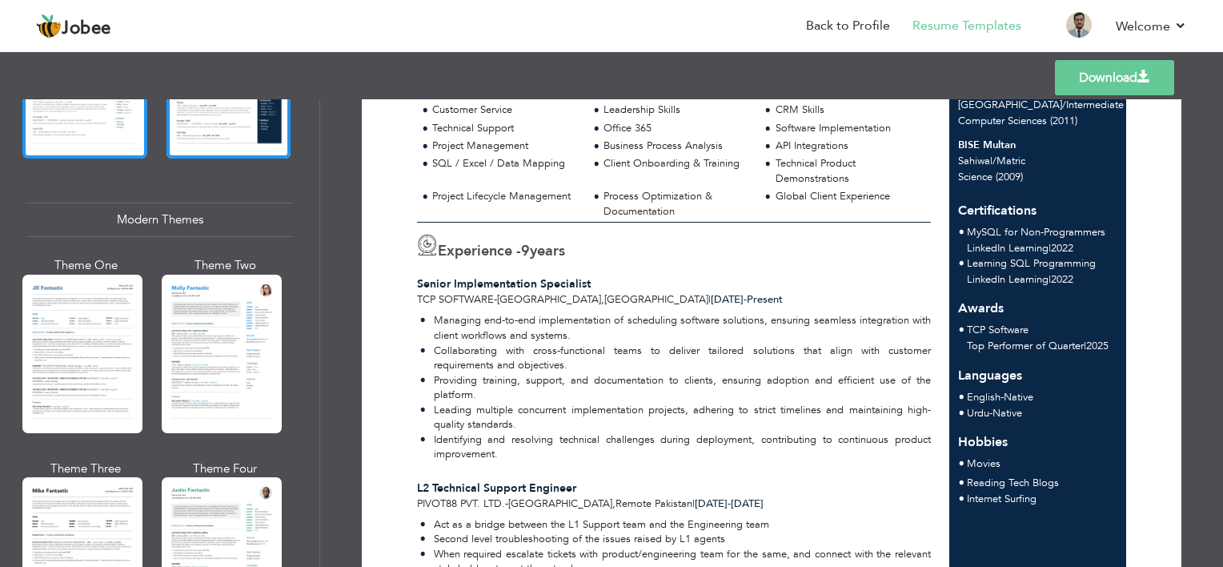
scroll to position [640, 0]
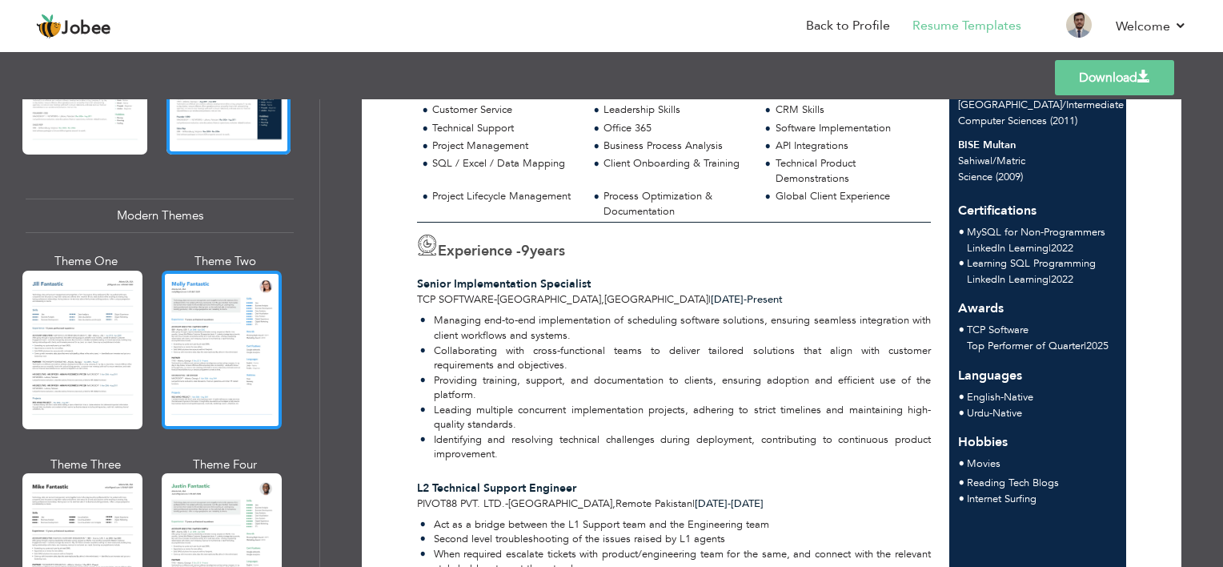
click at [195, 349] on div at bounding box center [222, 350] width 120 height 158
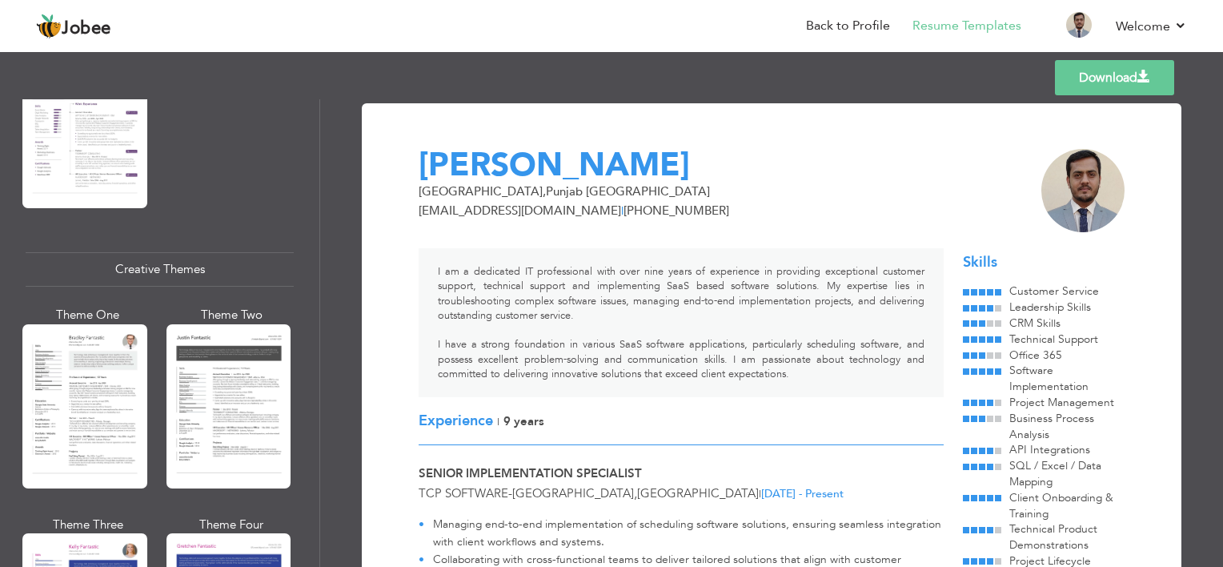
scroll to position [1841, 0]
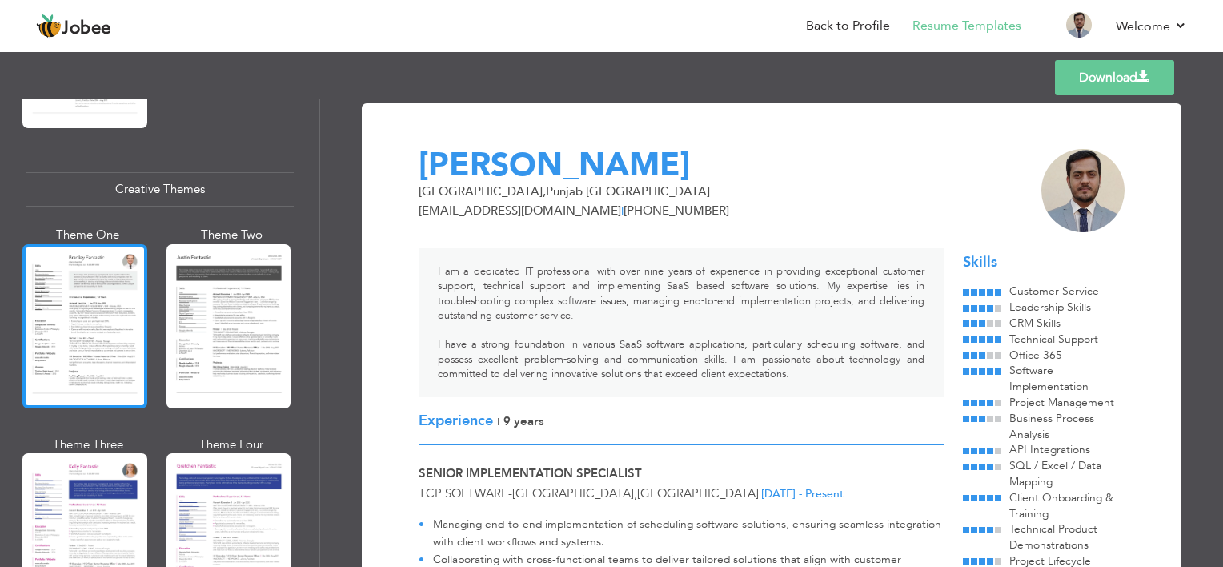
click at [123, 307] on div at bounding box center [84, 326] width 125 height 164
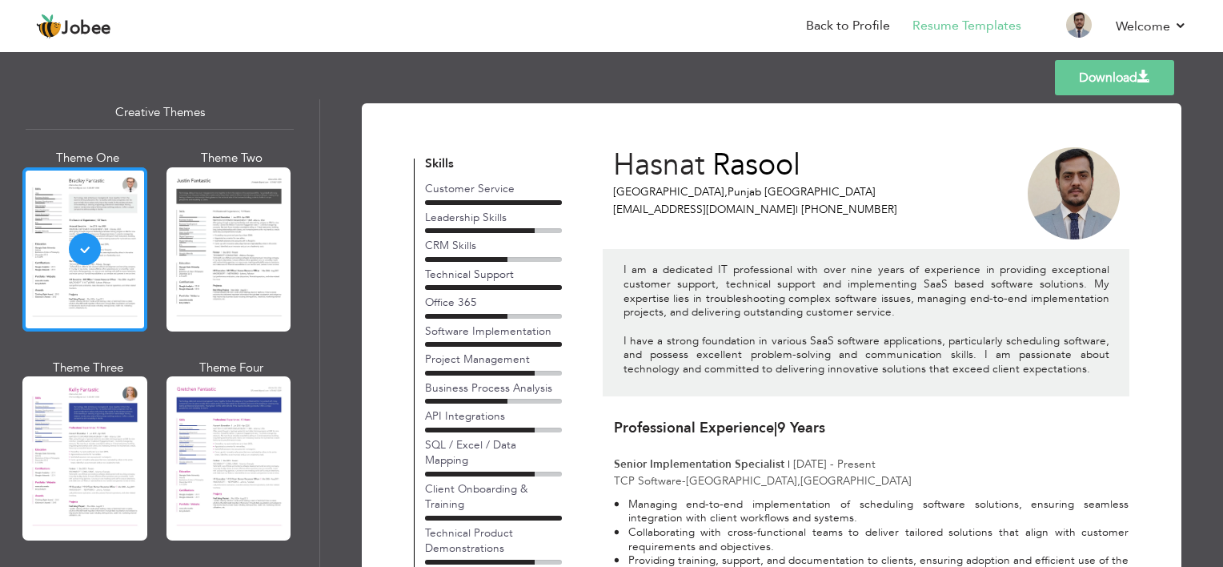
scroll to position [2001, 0]
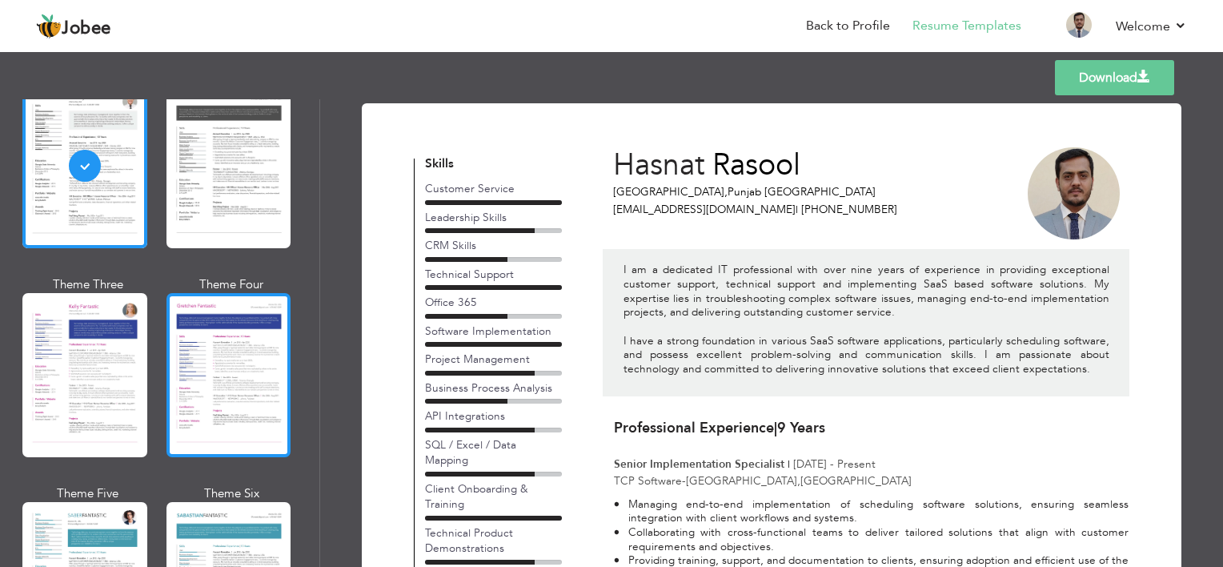
click at [174, 346] on div at bounding box center [229, 375] width 125 height 164
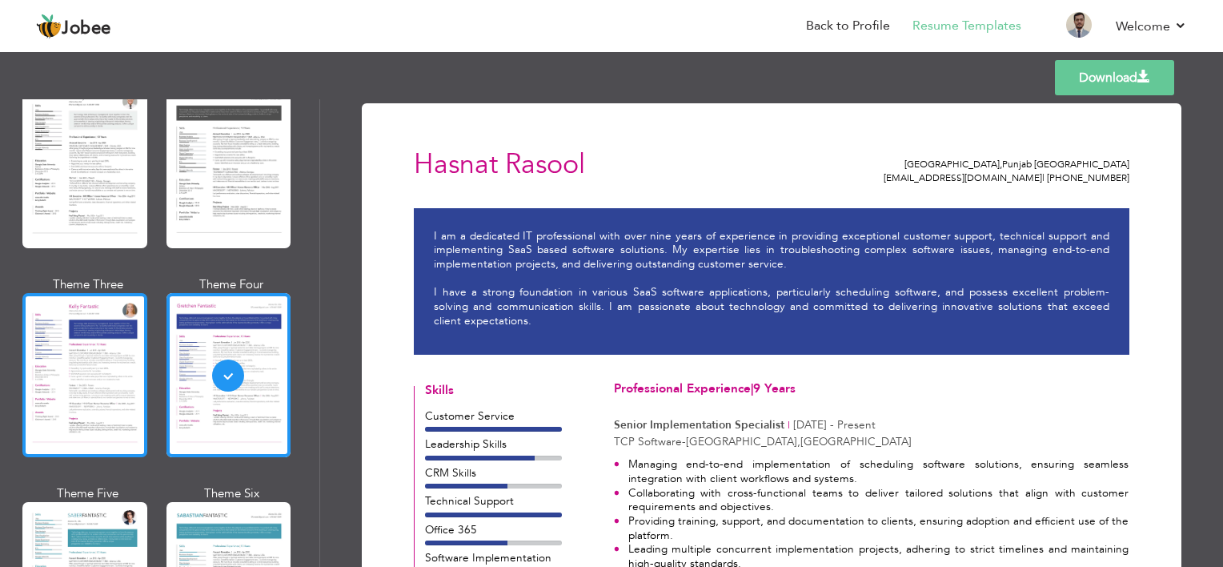
click at [48, 352] on div at bounding box center [84, 375] width 125 height 164
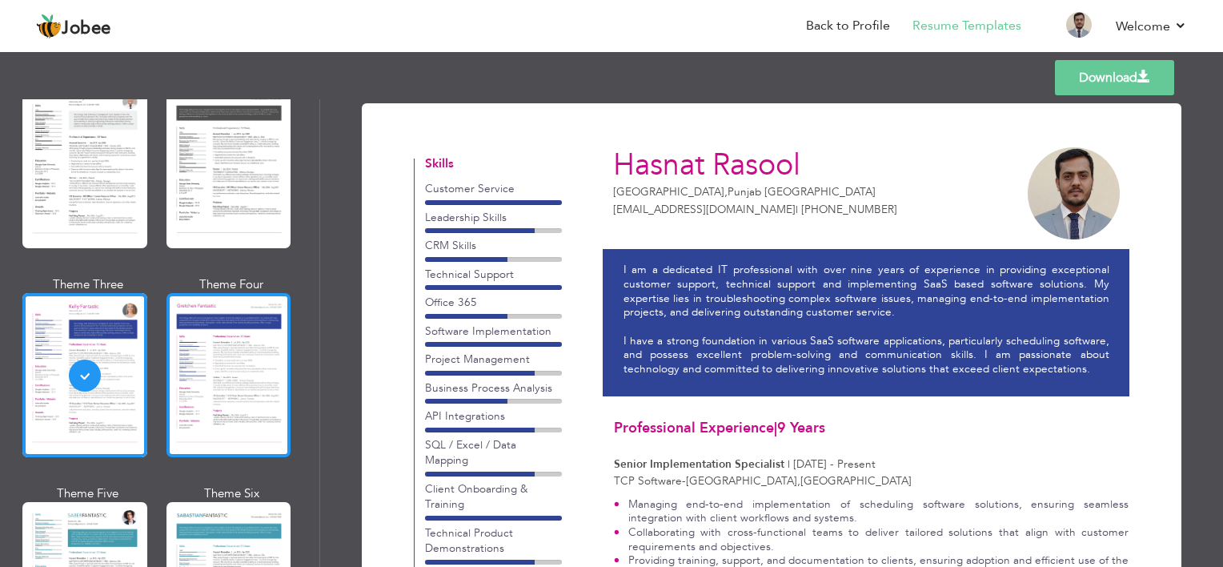
click at [214, 353] on div at bounding box center [229, 375] width 125 height 164
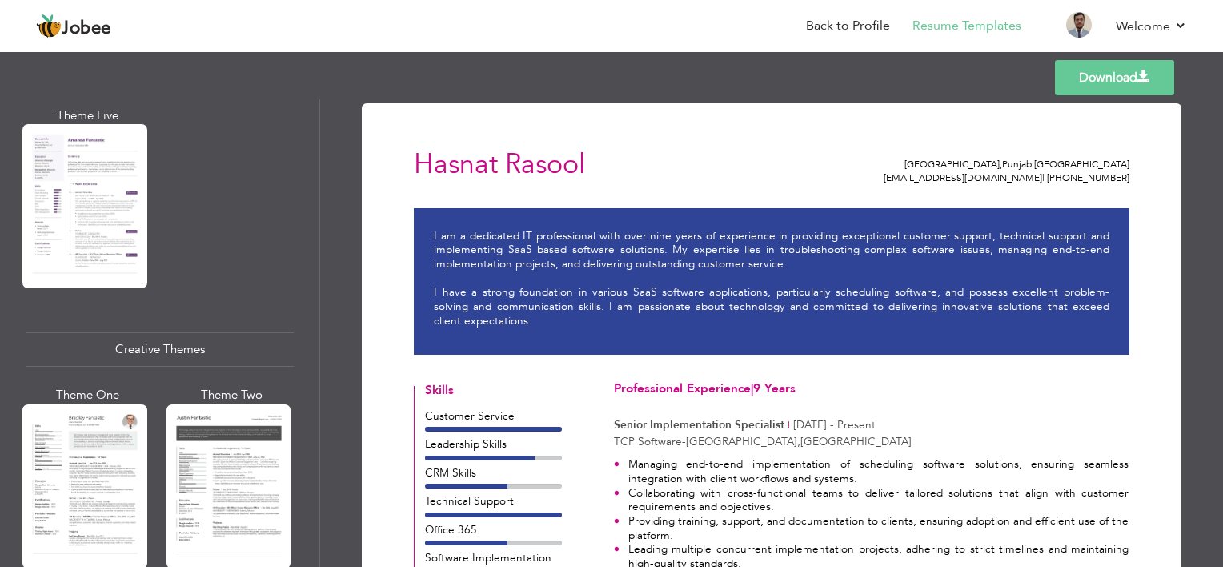
scroll to position [1281, 0]
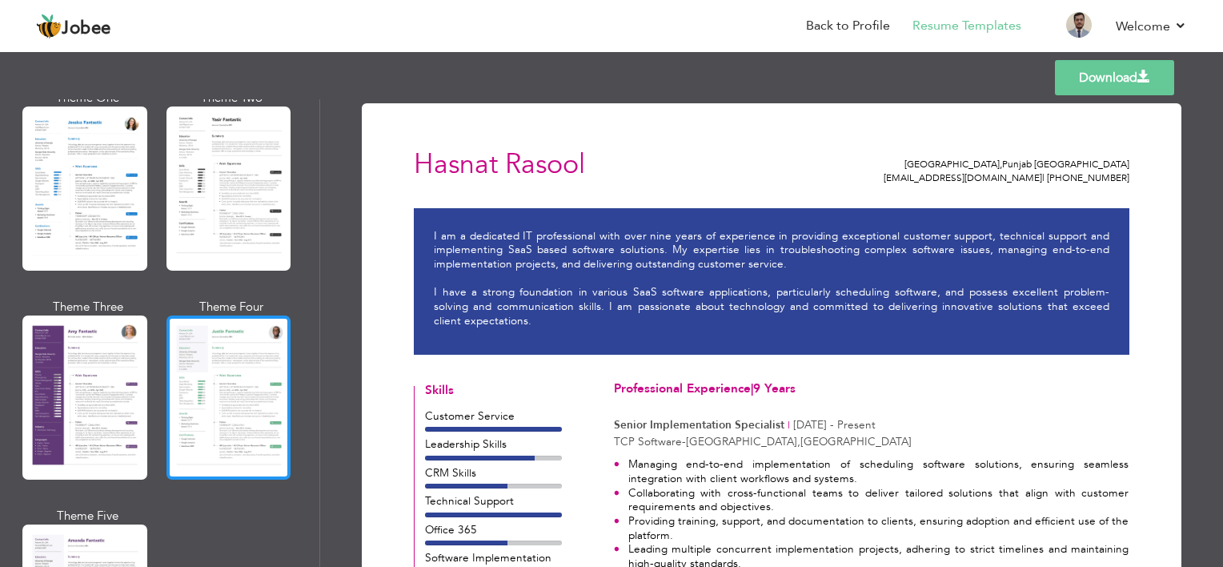
click at [191, 338] on div at bounding box center [229, 397] width 125 height 164
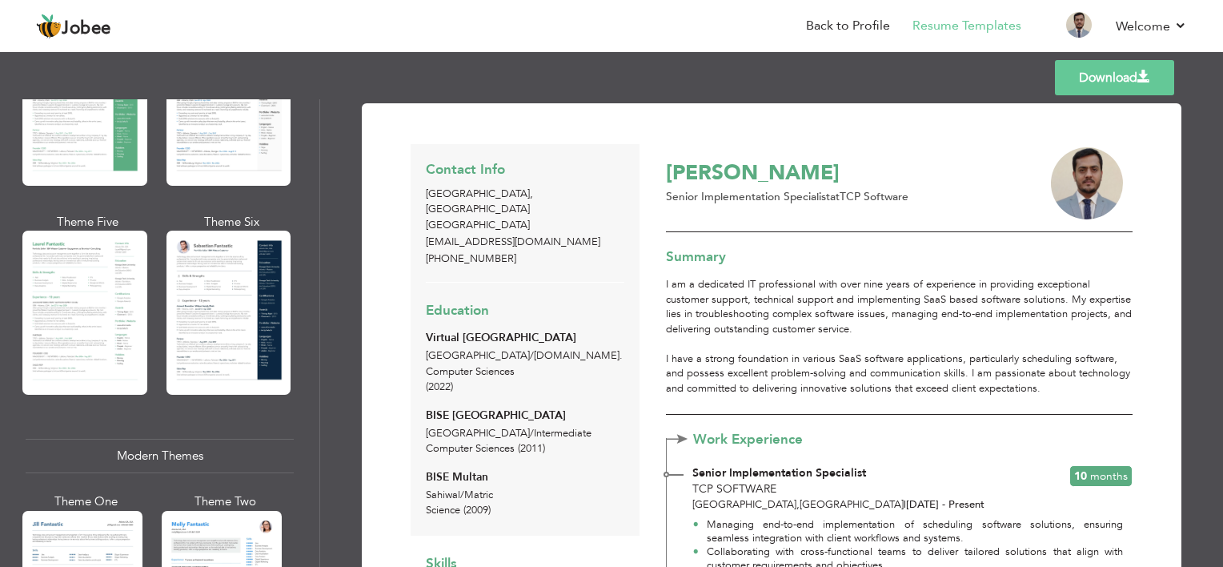
scroll to position [0, 0]
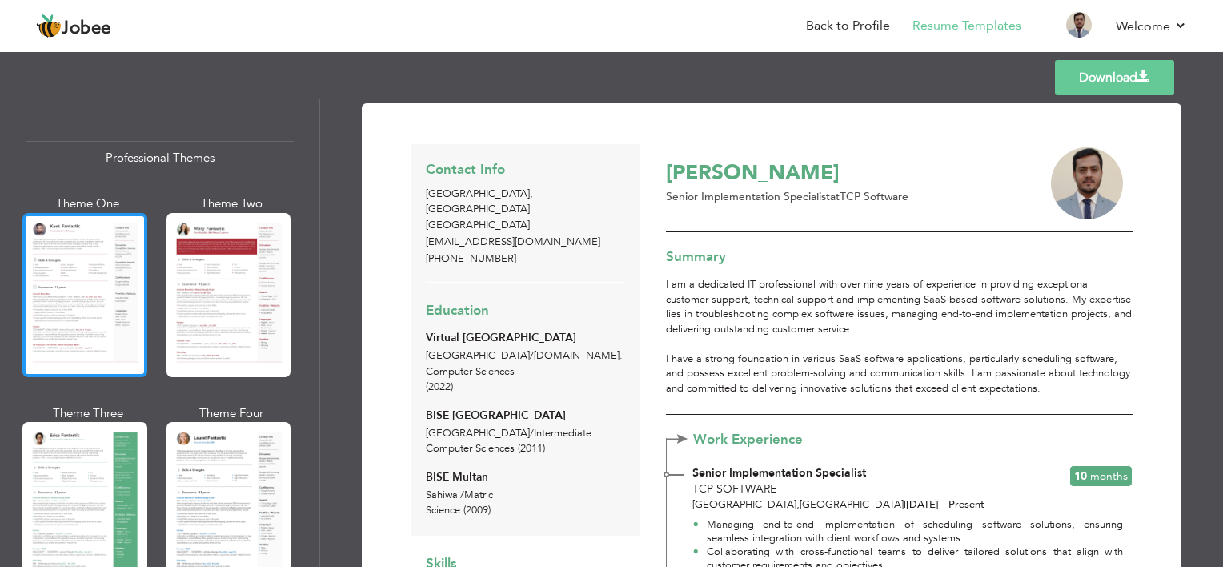
click at [52, 272] on div at bounding box center [84, 295] width 125 height 164
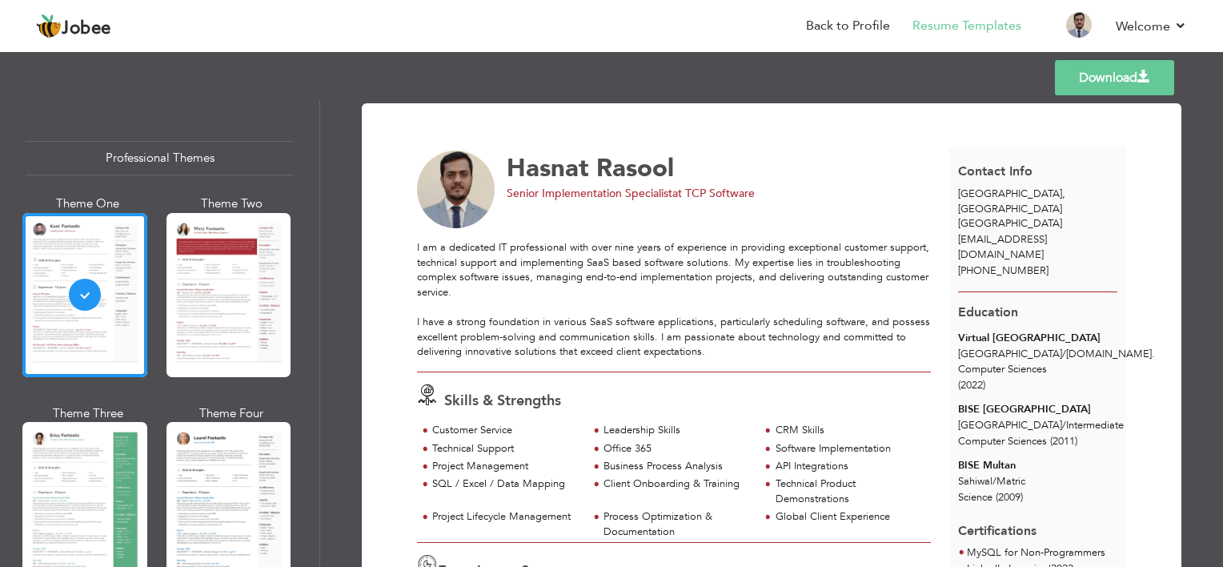
click at [1125, 67] on link "Download" at bounding box center [1114, 77] width 119 height 35
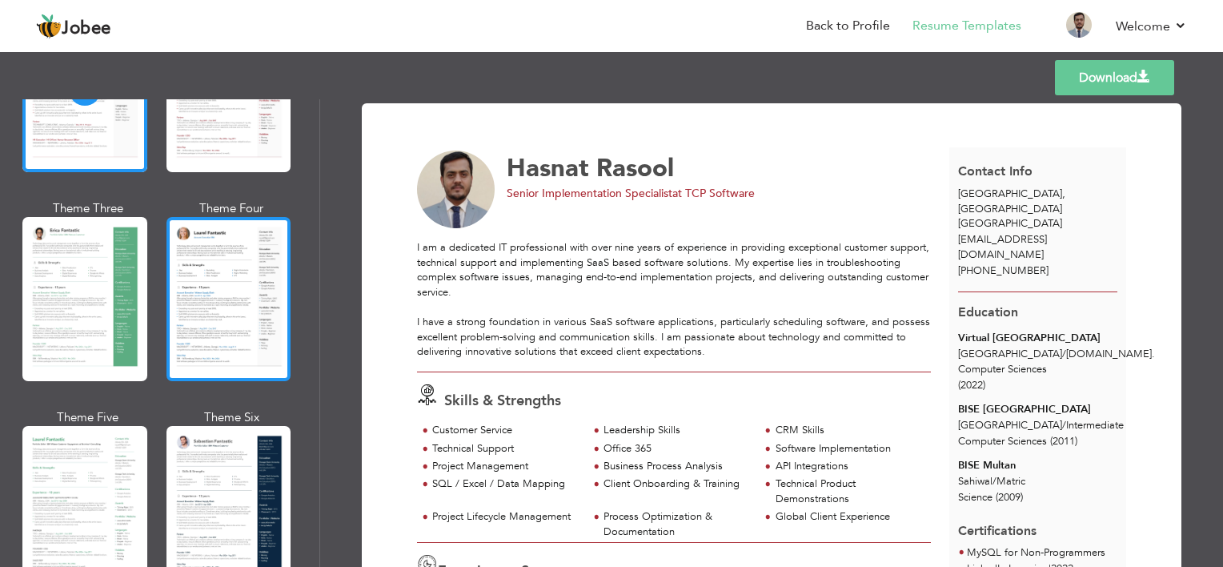
scroll to position [320, 0]
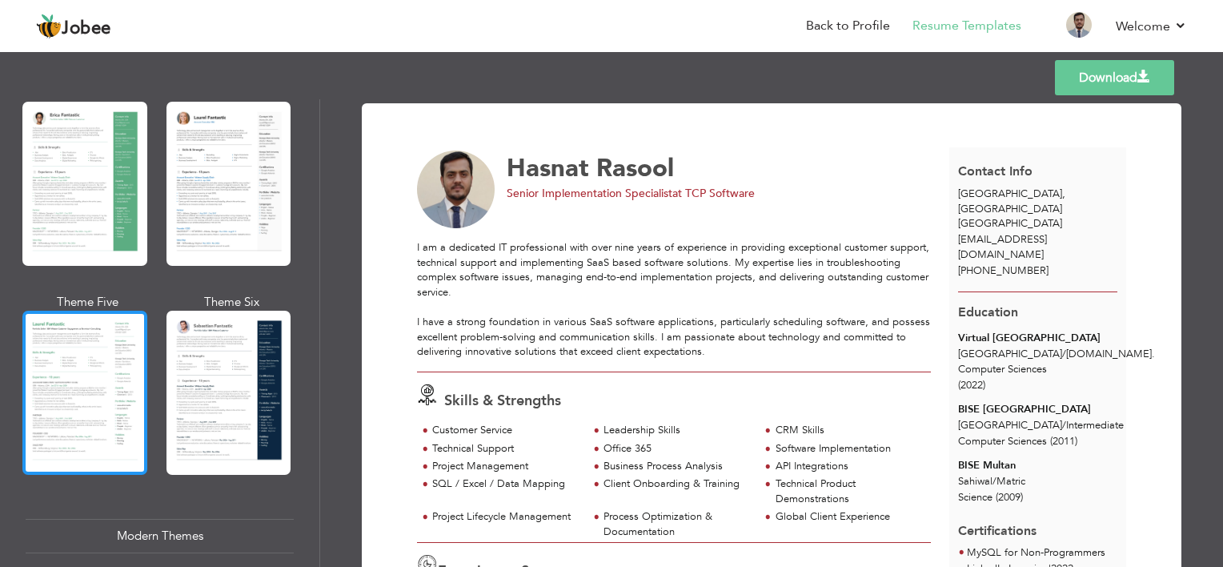
click at [82, 332] on div at bounding box center [84, 393] width 125 height 164
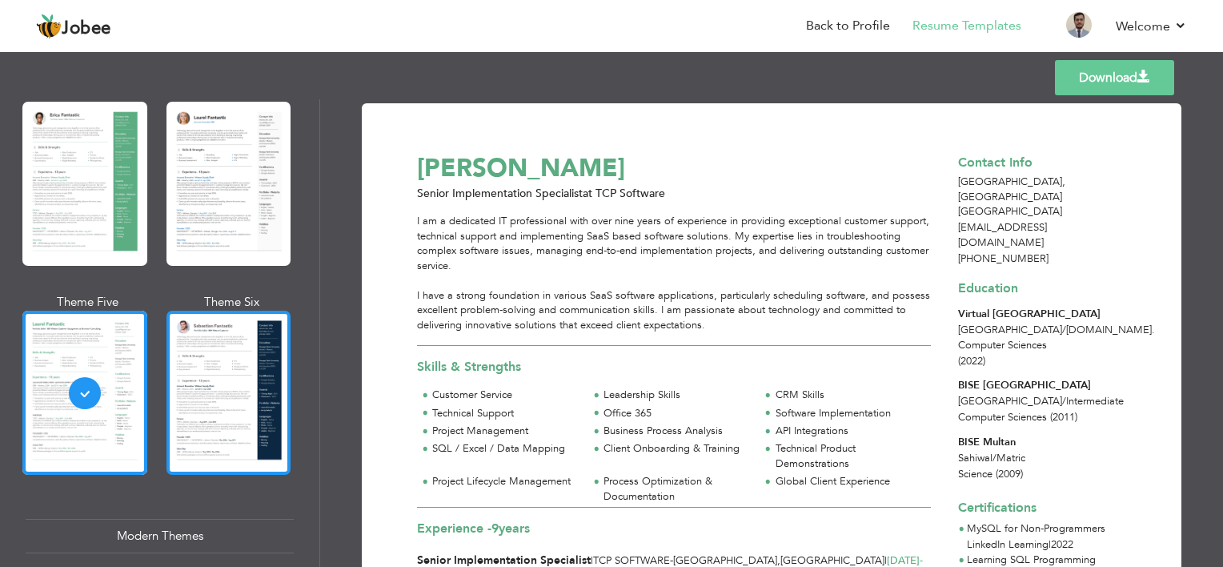
click at [212, 350] on div at bounding box center [229, 393] width 125 height 164
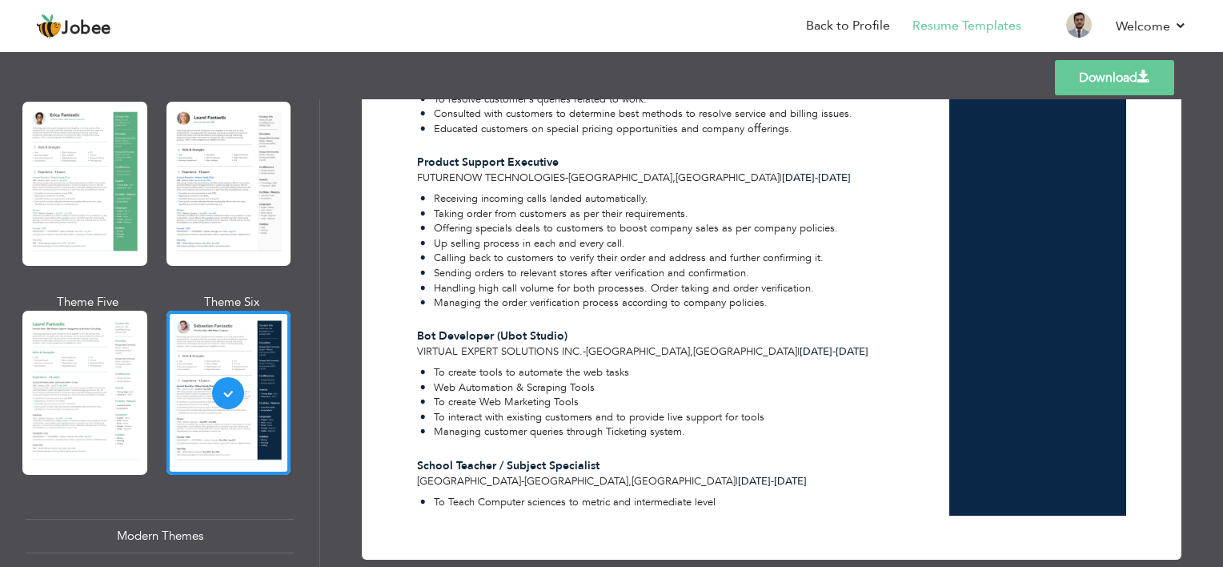
scroll to position [1597, 0]
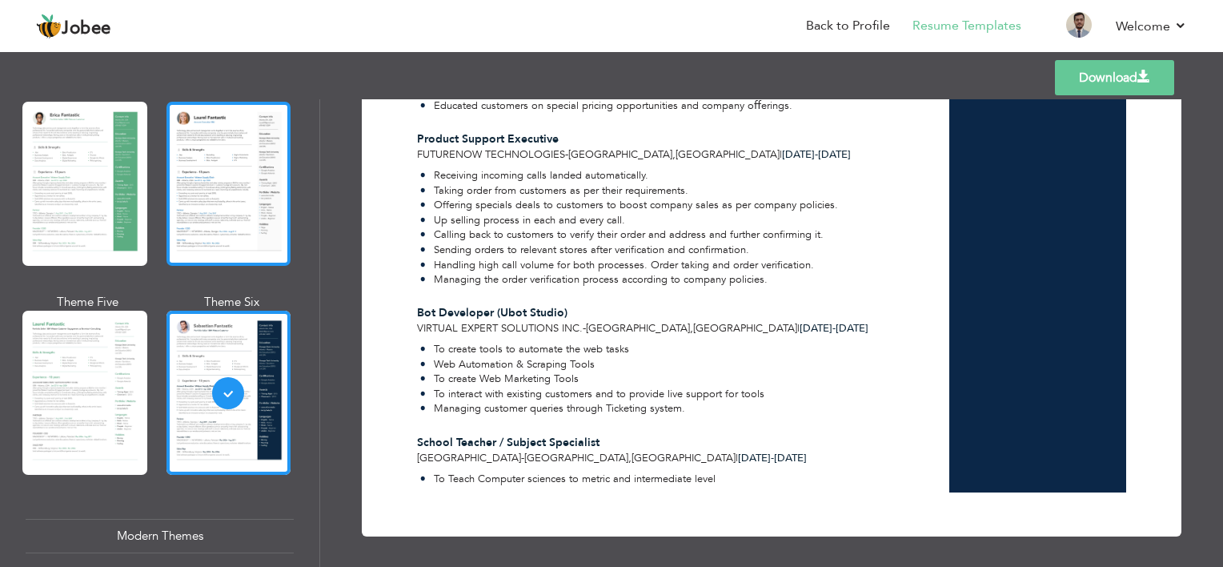
click at [223, 216] on div at bounding box center [229, 184] width 125 height 164
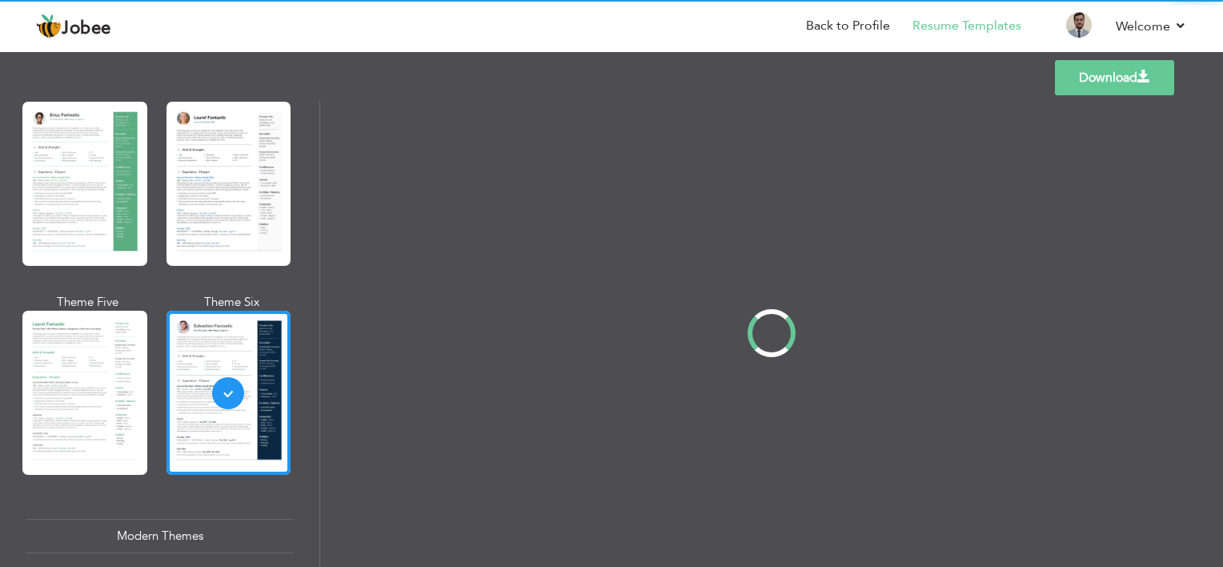
scroll to position [0, 0]
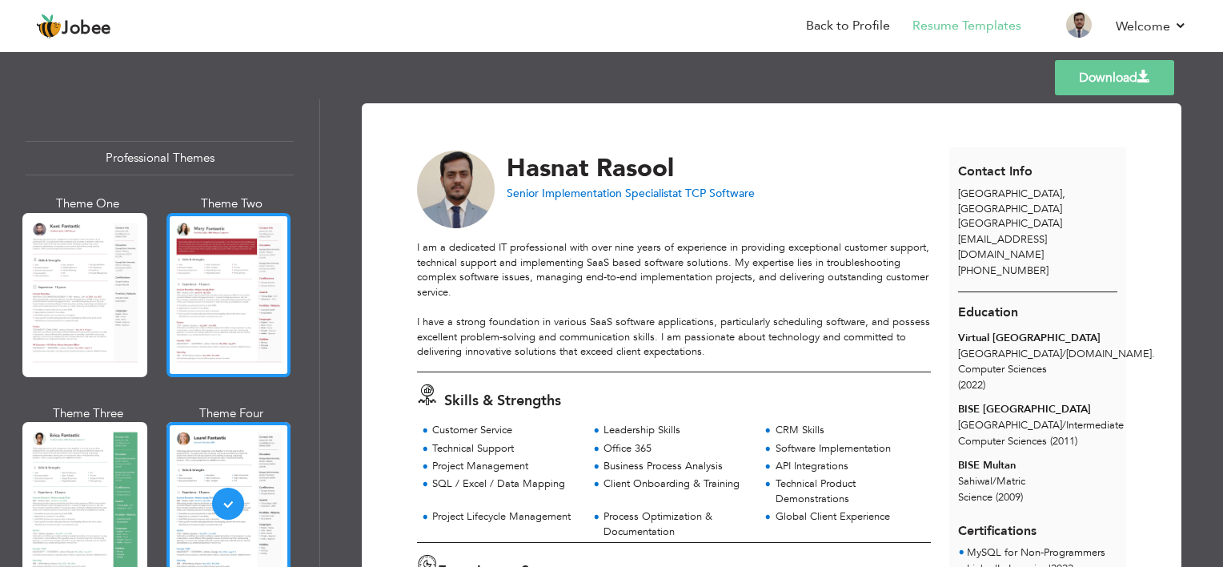
click at [173, 329] on div at bounding box center [229, 295] width 125 height 164
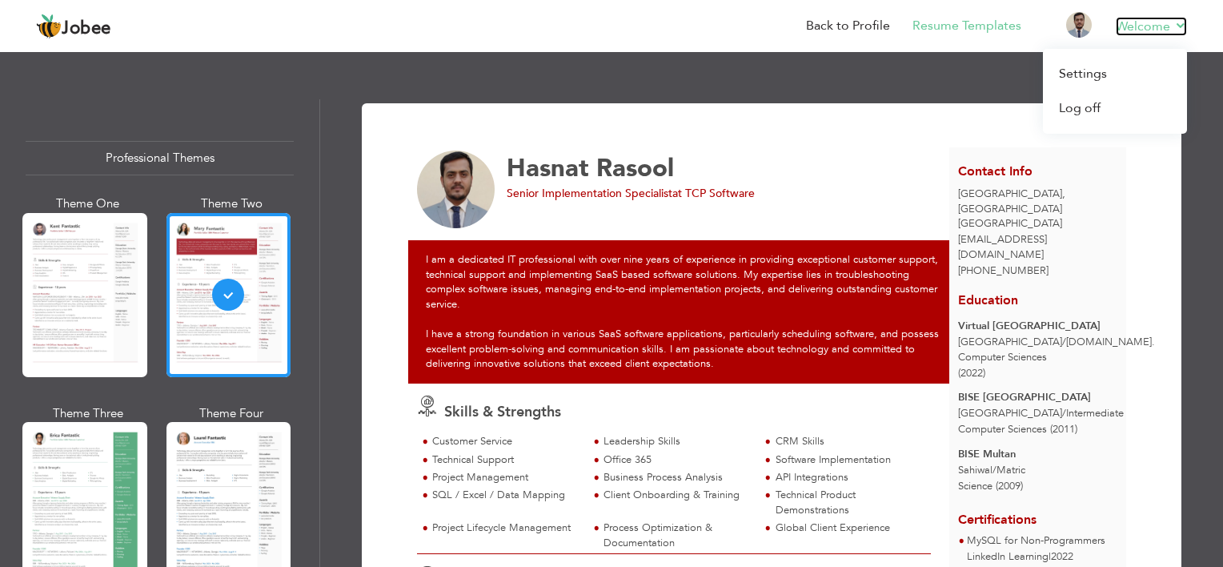
click at [1150, 22] on link "Welcome" at bounding box center [1151, 26] width 71 height 19
click at [1062, 106] on link "Log off" at bounding box center [1115, 108] width 144 height 34
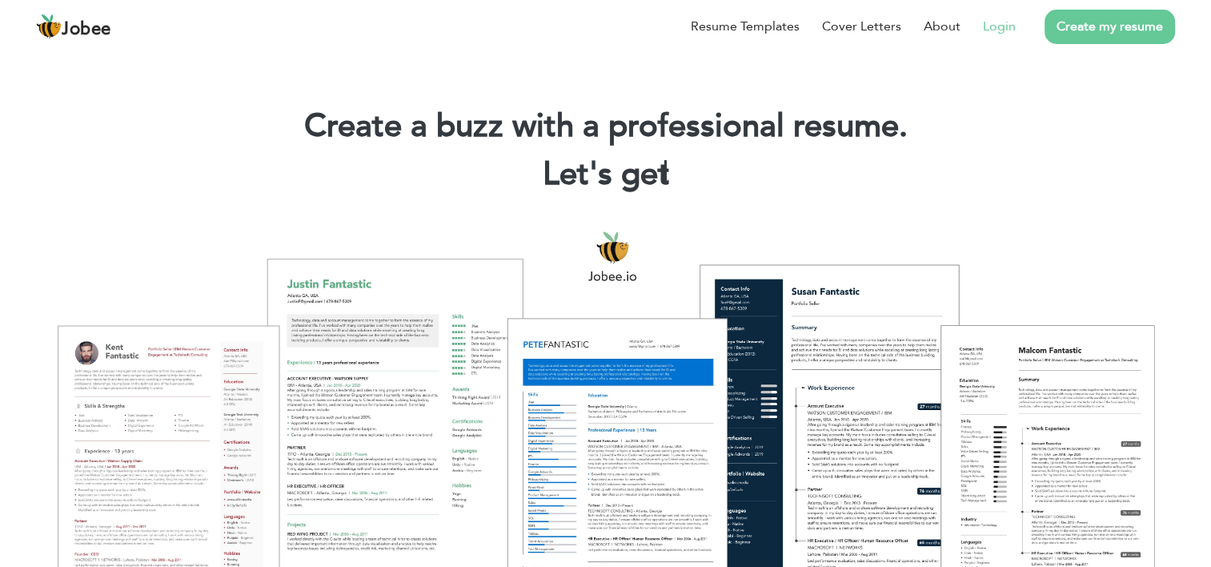
click at [1003, 29] on link "Login" at bounding box center [999, 26] width 33 height 19
